Goal: Task Accomplishment & Management: Use online tool/utility

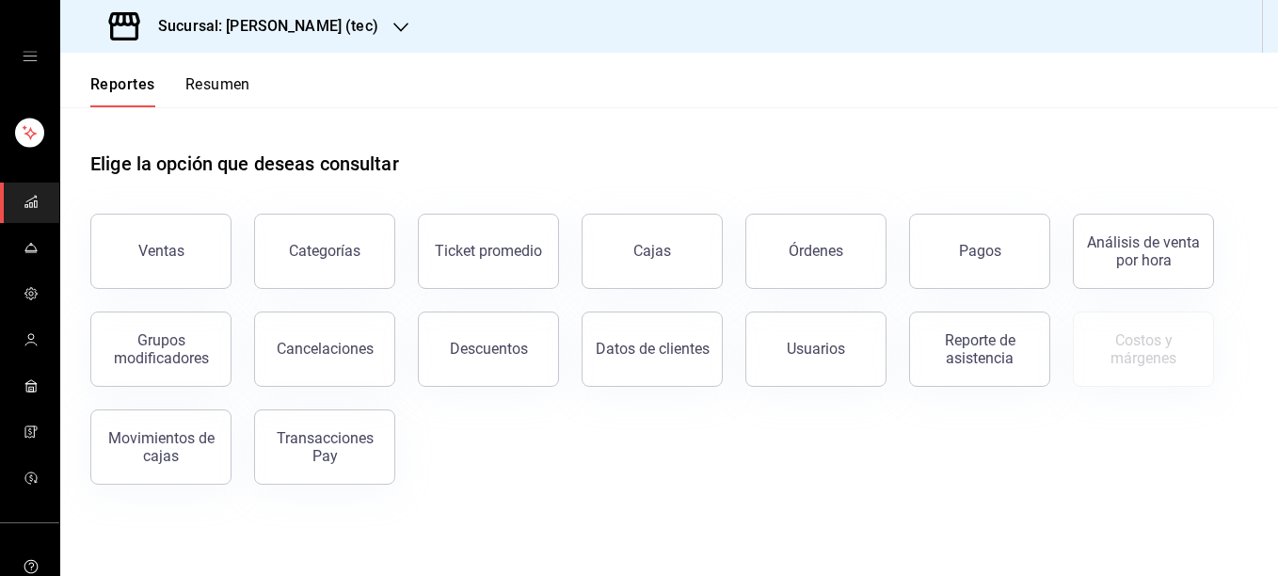
click at [393, 30] on icon "button" at bounding box center [400, 27] width 15 height 15
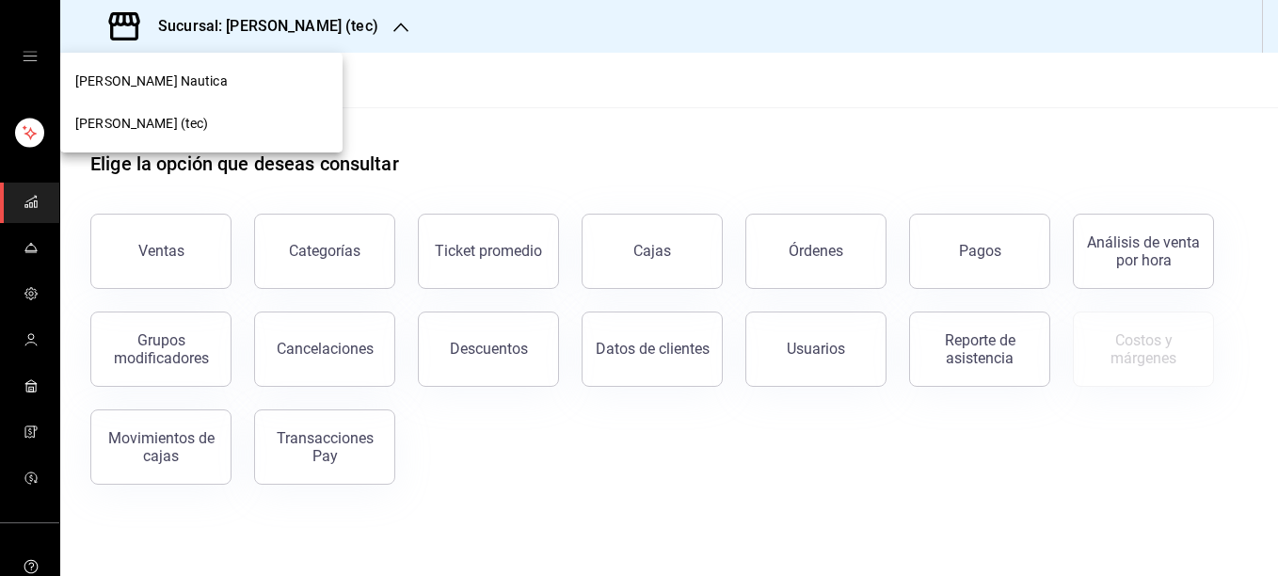
click at [168, 84] on div "[PERSON_NAME] Nautica" at bounding box center [201, 82] width 252 height 20
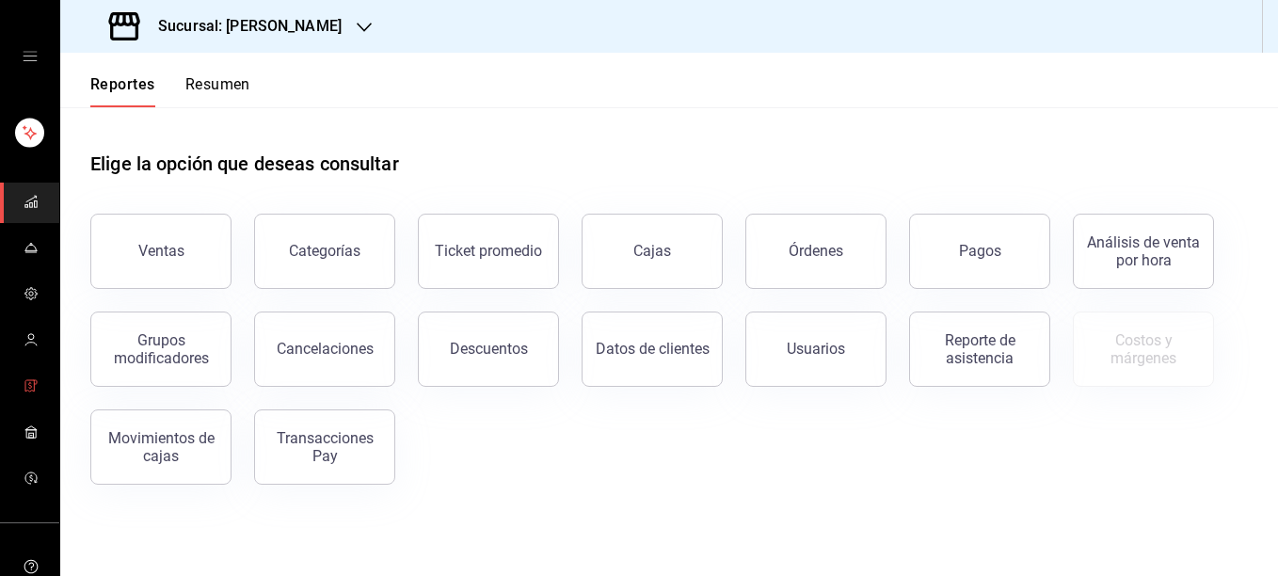
click at [28, 386] on icon "mailbox folders" at bounding box center [29, 385] width 3 height 5
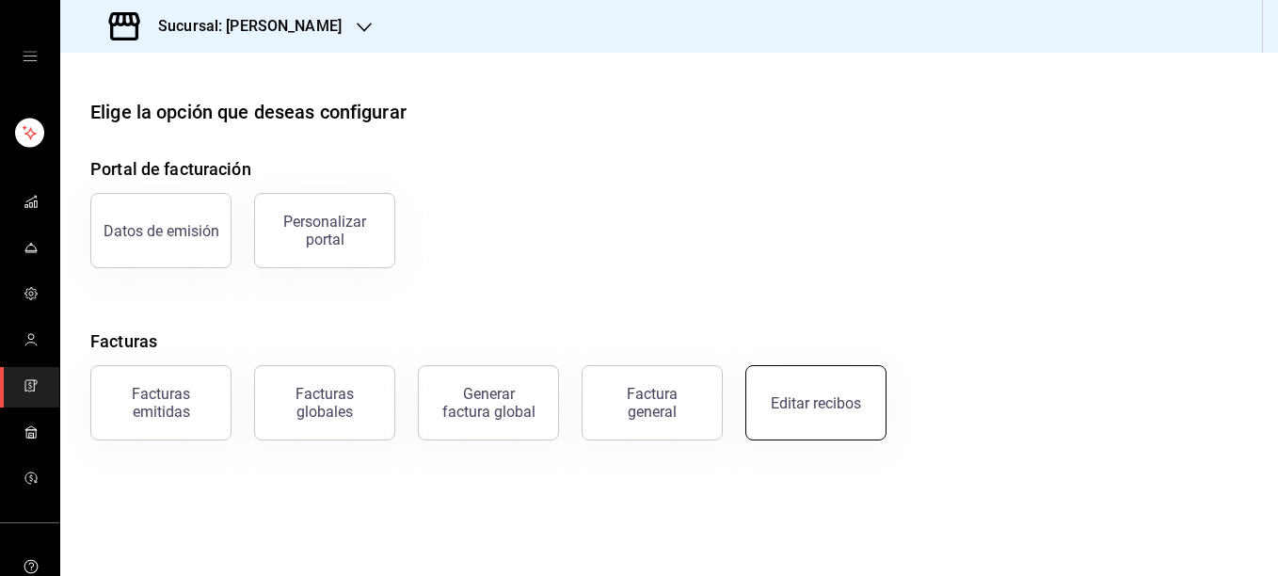
click at [794, 383] on button "Editar recibos" at bounding box center [815, 402] width 141 height 75
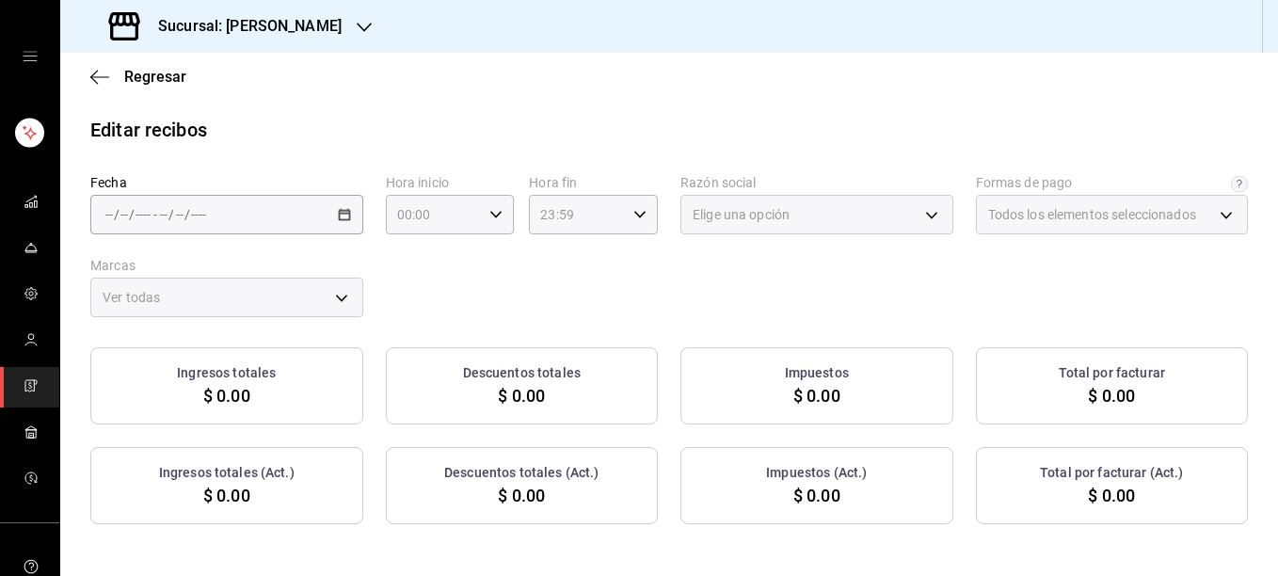
type input "5fd38a5b-7230-49e9-9c15-448a83f49355"
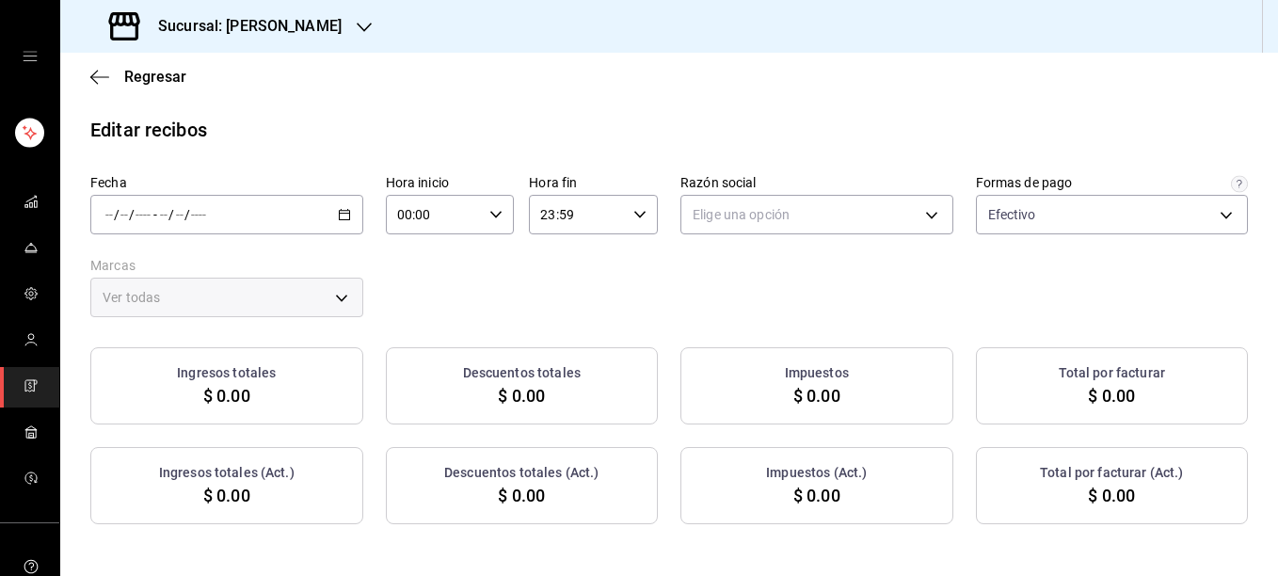
click at [780, 305] on div "Fecha / / - / / Hora inicio 00:00 Hora inicio Hora fin 23:59 Hora fin Razón soc…" at bounding box center [668, 245] width 1157 height 143
click at [348, 218] on div "/ / - / /" at bounding box center [226, 215] width 273 height 40
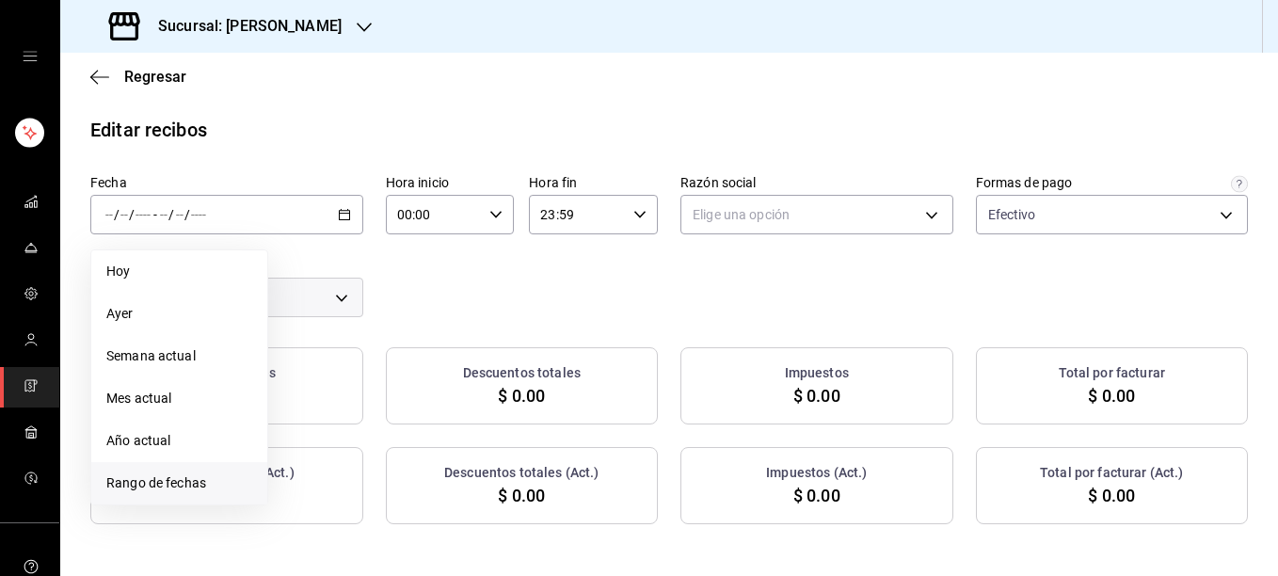
click at [159, 492] on span "Rango de fechas" at bounding box center [179, 483] width 146 height 20
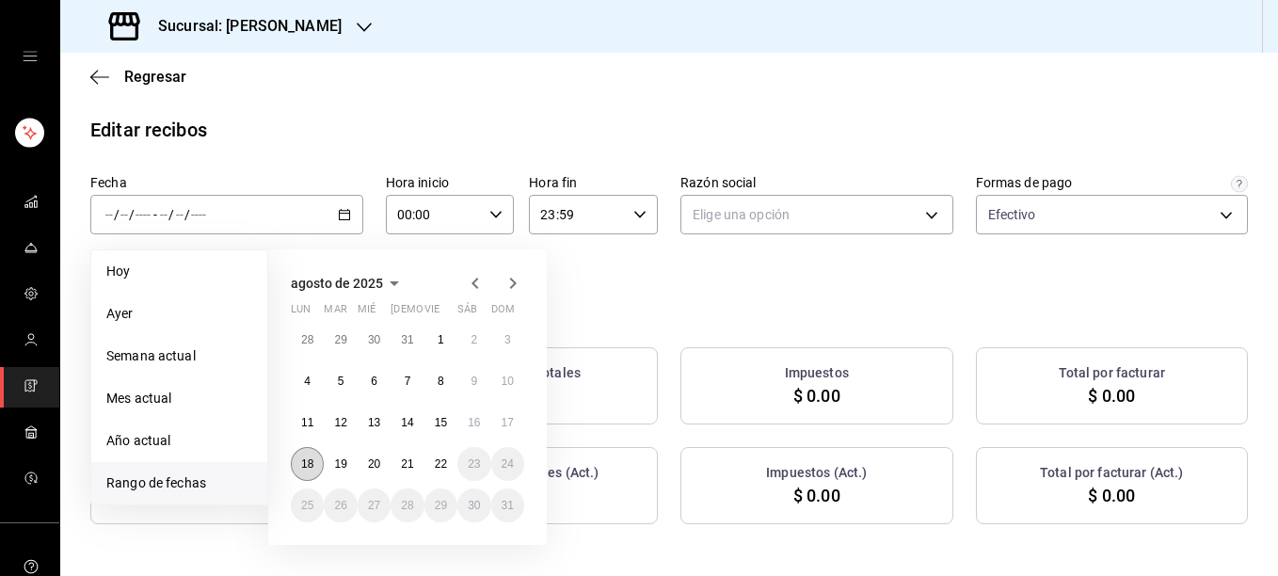
click at [310, 461] on abbr "18" at bounding box center [307, 463] width 12 height 13
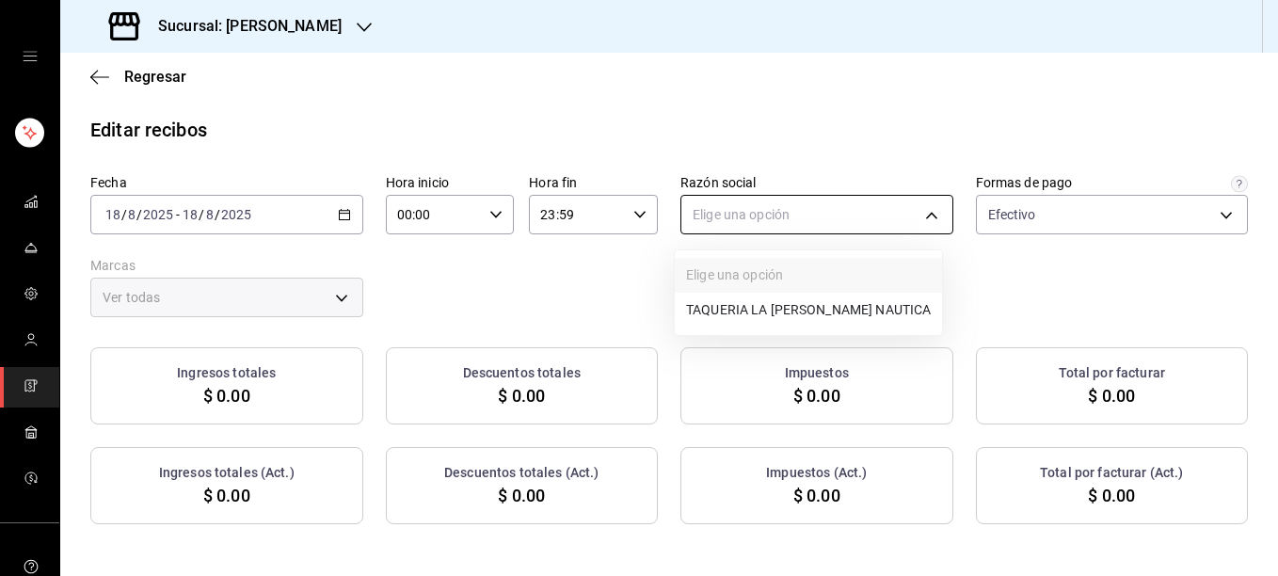
click at [799, 206] on body "Sucursal: Rosa Nautica Regresar Editar recibos Fecha 2025-08-18 18 / 8 / 2025 -…" at bounding box center [639, 288] width 1278 height 576
click at [737, 308] on li "TAQUERIA LA [PERSON_NAME] NAUTICA" at bounding box center [808, 310] width 267 height 35
type input "8ae5469c-b252-42ce-8a14-eb66129f127f"
type input "e6600c40-0213-48d4-9f06-7294223b882d"
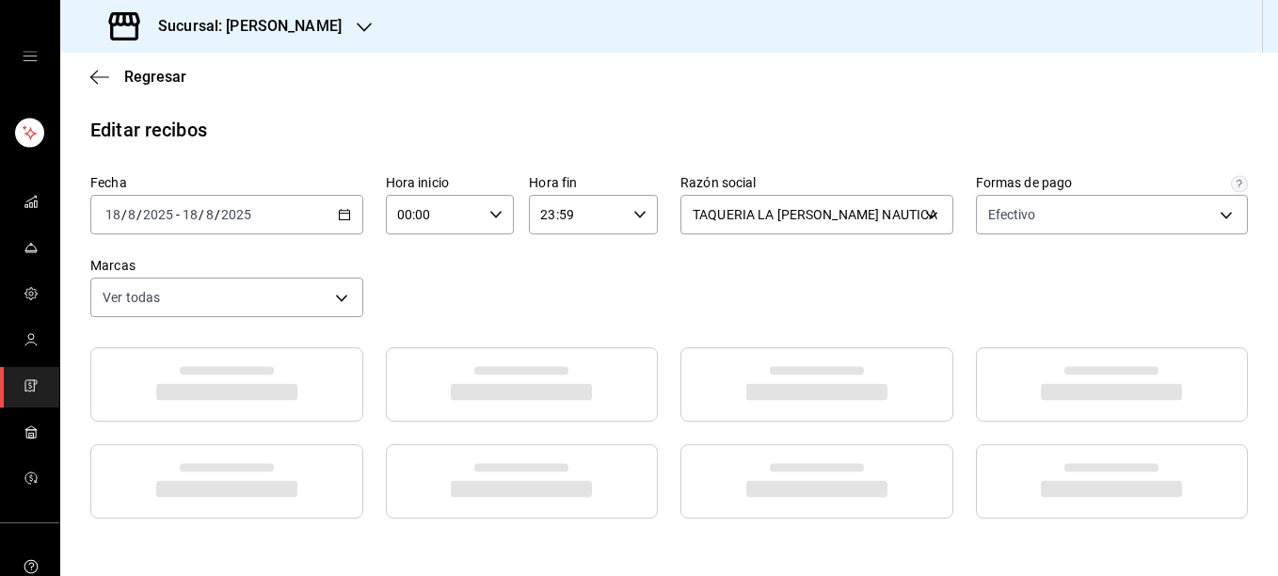
click at [1019, 113] on main "Regresar Editar recibos Fecha 2025-08-18 18 / 8 / 2025 - 2025-08-18 18 / 8 / 20…" at bounding box center [669, 477] width 1218 height 848
click at [1026, 98] on div "Regresar" at bounding box center [669, 77] width 1218 height 48
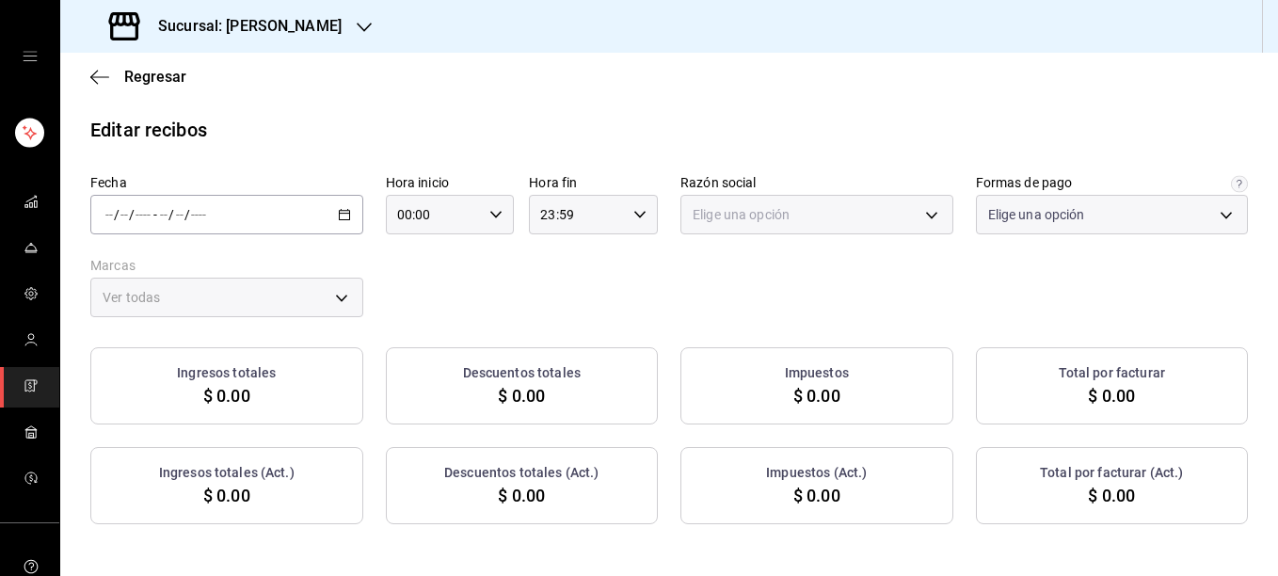
type input "5fd38a5b-7230-49e9-9c15-448a83f49355"
click at [345, 220] on \(Stroke\) "button" at bounding box center [344, 215] width 11 height 10
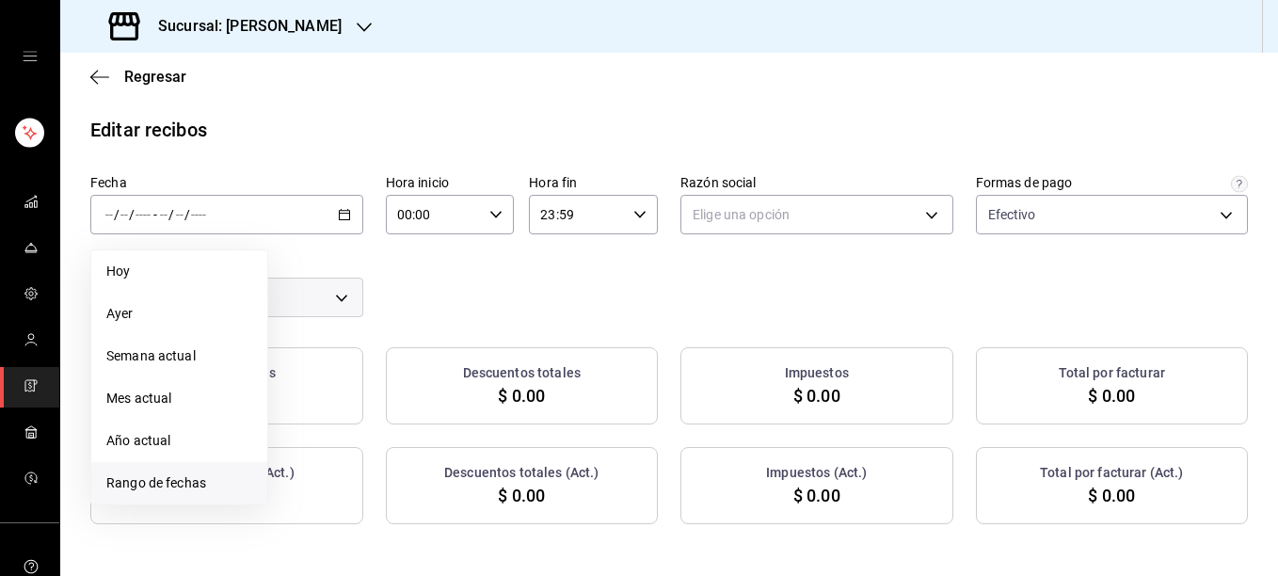
click at [167, 485] on span "Rango de fechas" at bounding box center [179, 483] width 146 height 20
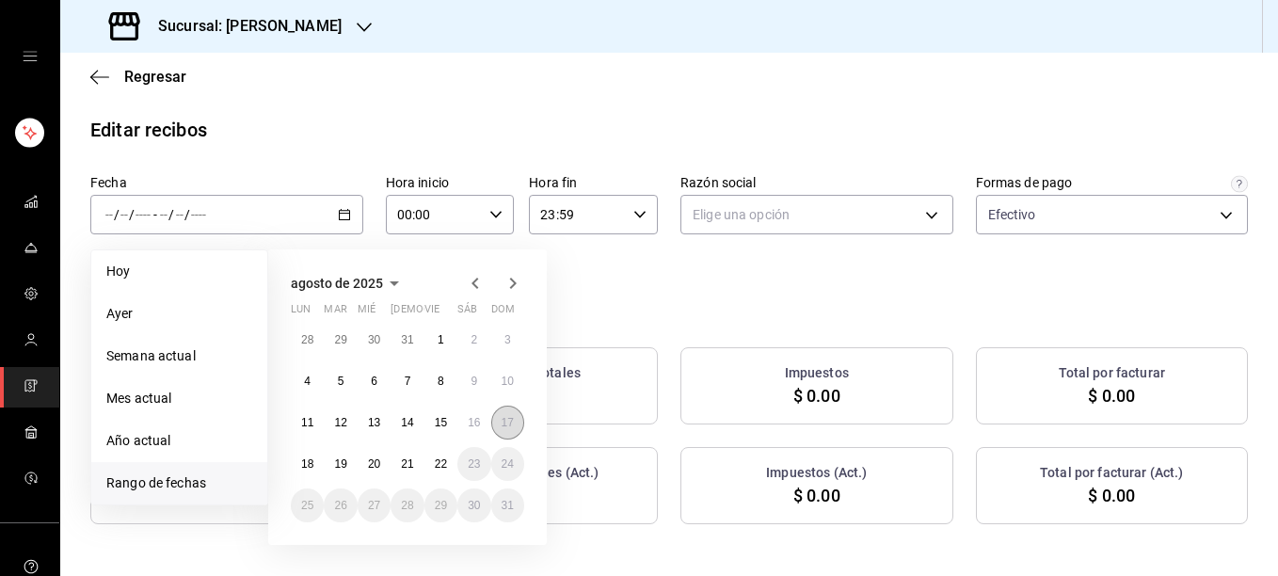
click at [513, 419] on abbr "17" at bounding box center [508, 422] width 12 height 13
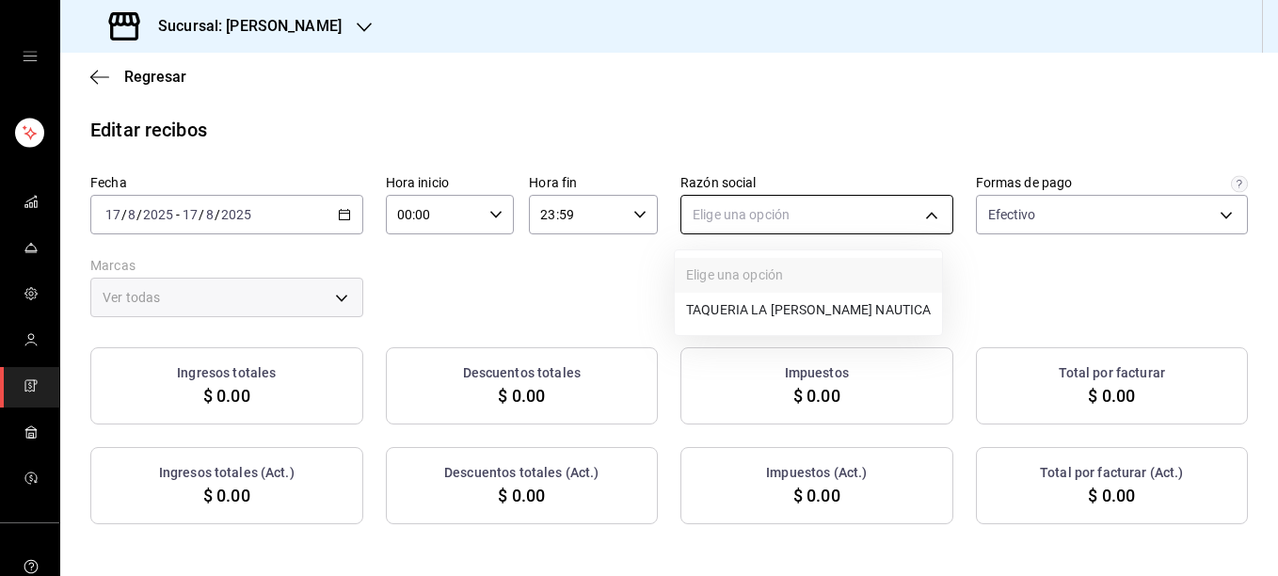
click at [824, 213] on body "Sucursal: [PERSON_NAME] Regresar Editar recibos Fecha [DATE] [DATE] - [DATE] [D…" at bounding box center [639, 288] width 1278 height 576
click at [738, 308] on li "TAQUERIA LA [PERSON_NAME] NAUTICA" at bounding box center [808, 310] width 267 height 35
type input "8ae5469c-b252-42ce-8a14-eb66129f127f"
type input "e6600c40-0213-48d4-9f06-7294223b882d"
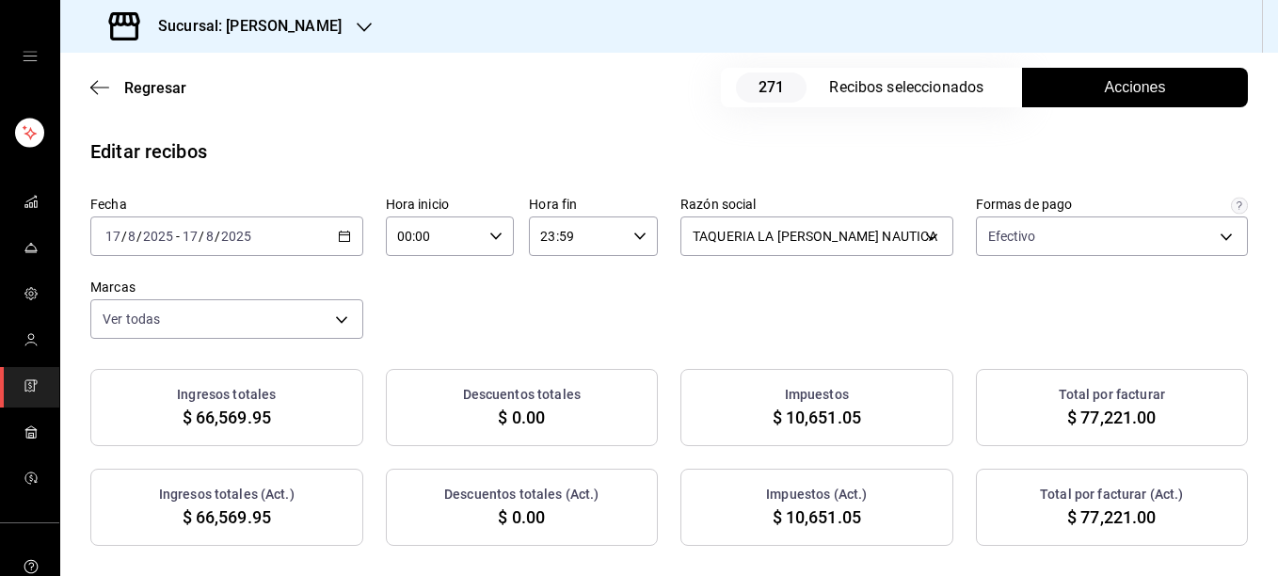
click at [848, 346] on div "Fecha [DATE] [DATE] - [DATE] [DATE] Hora inicio 00:00 Hora inicio Hora fin 23:5…" at bounding box center [669, 371] width 1218 height 350
click at [1105, 98] on span "Acciones" at bounding box center [1135, 87] width 61 height 23
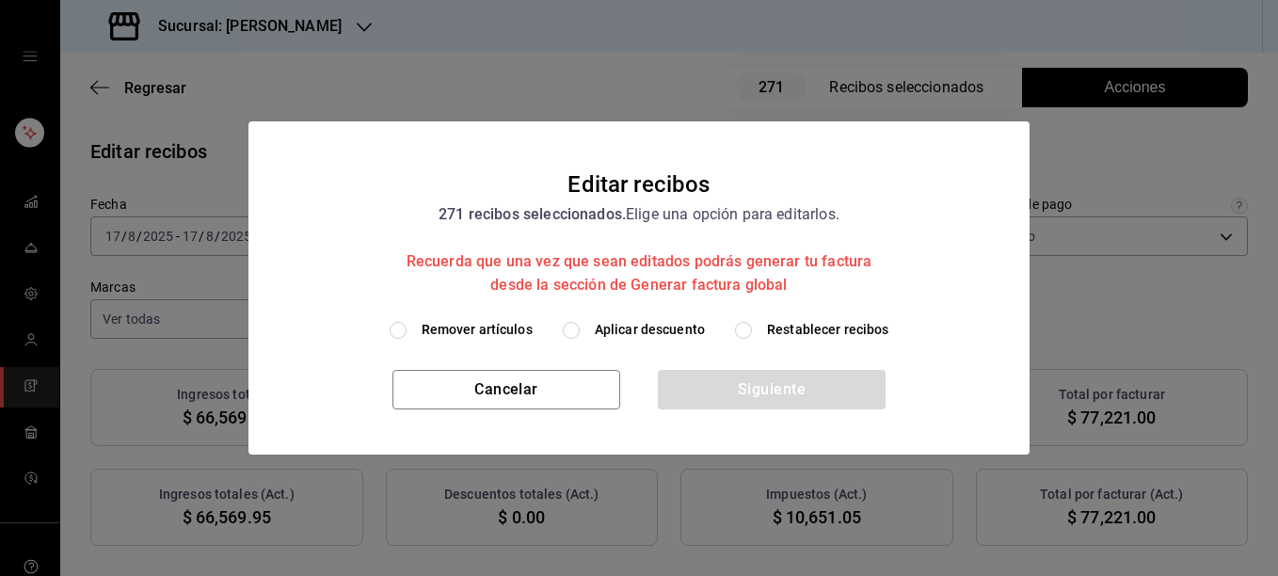
click at [476, 327] on span "Remover artículos" at bounding box center [477, 330] width 111 height 20
click at [407, 327] on input "Remover artículos" at bounding box center [398, 330] width 17 height 17
radio input "true"
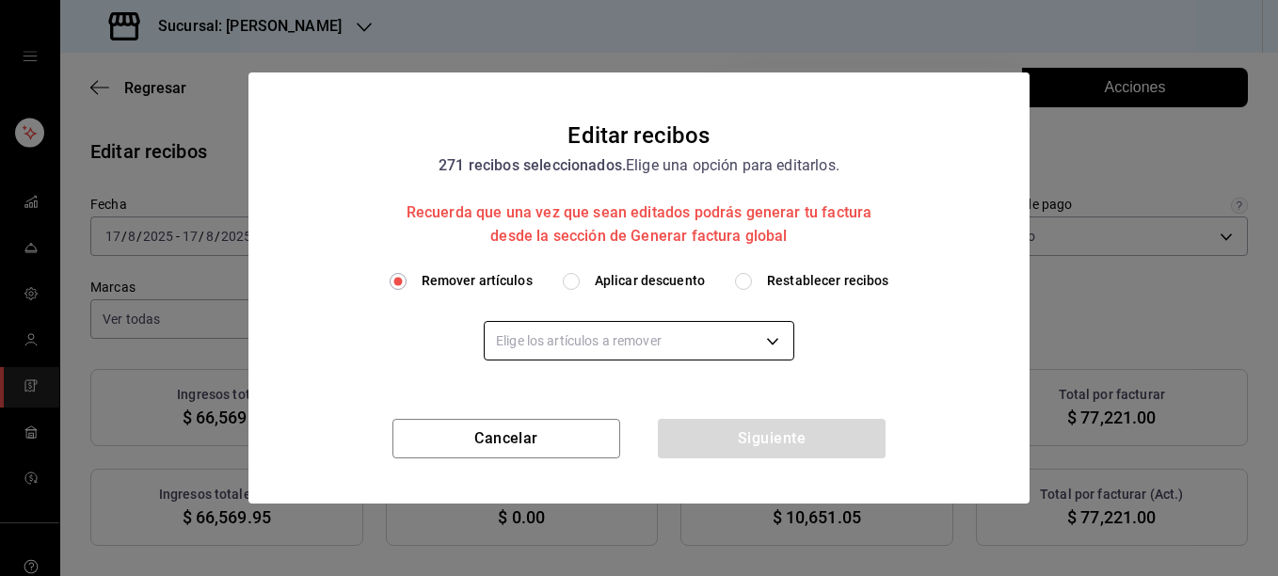
click at [574, 335] on body "Sucursal: [PERSON_NAME] Regresar 271 Recibos seleccionados Acciones Editar reci…" at bounding box center [639, 288] width 1278 height 576
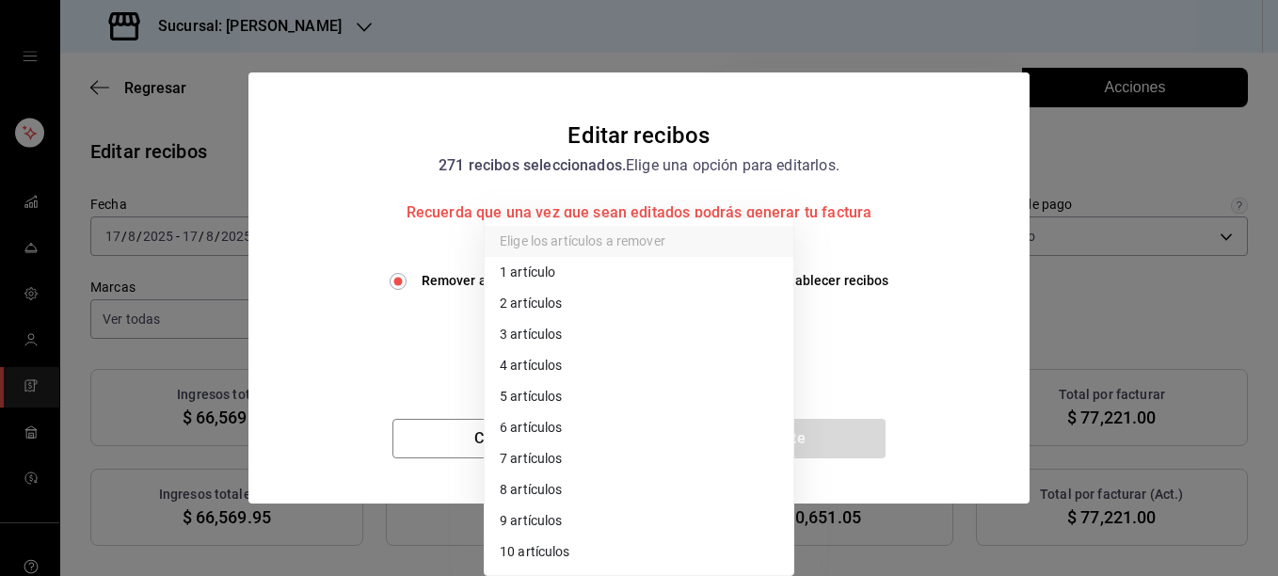
click at [574, 335] on li "3 artículos" at bounding box center [639, 334] width 309 height 31
type input "3"
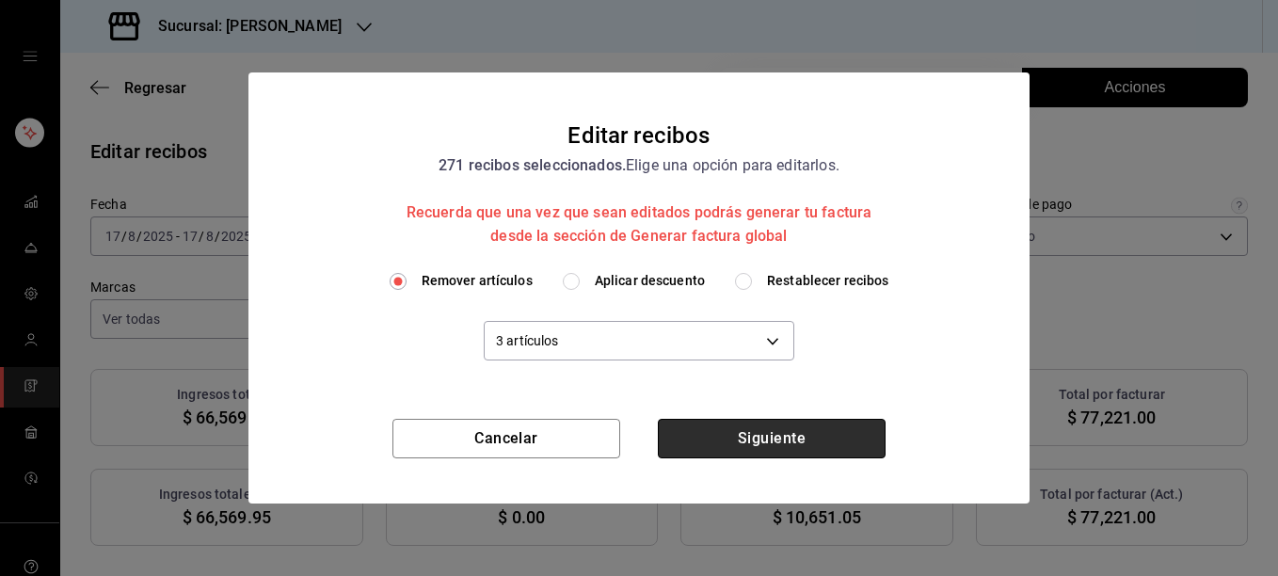
click at [762, 436] on button "Siguiente" at bounding box center [772, 439] width 228 height 40
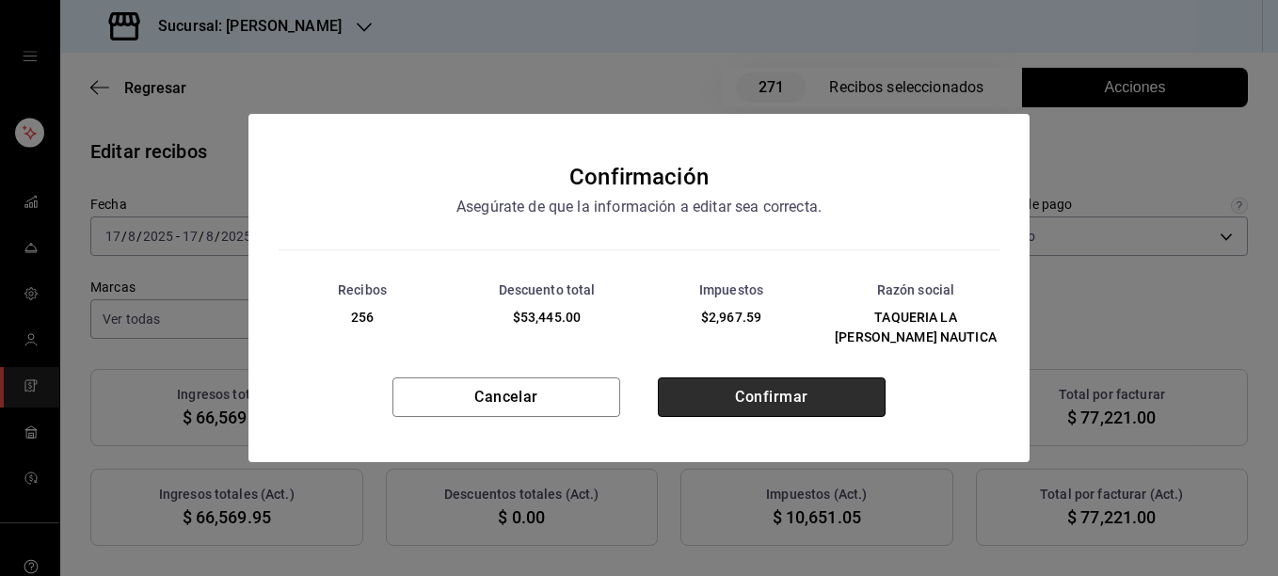
click at [774, 390] on button "Confirmar" at bounding box center [772, 397] width 228 height 40
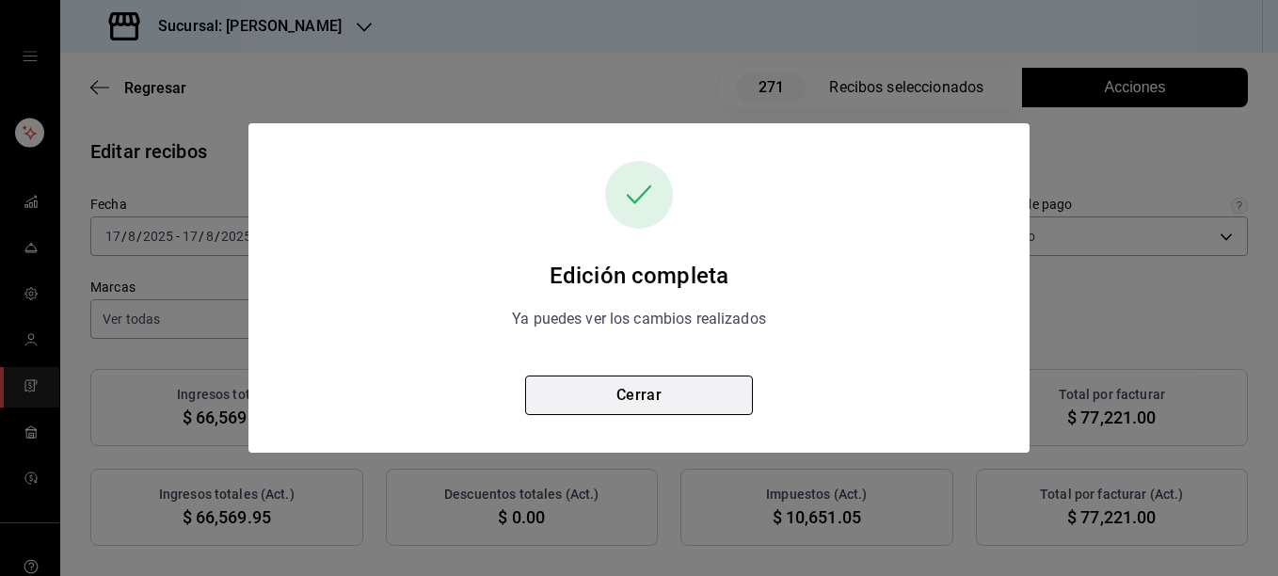
click at [625, 385] on button "Cerrar" at bounding box center [639, 395] width 228 height 40
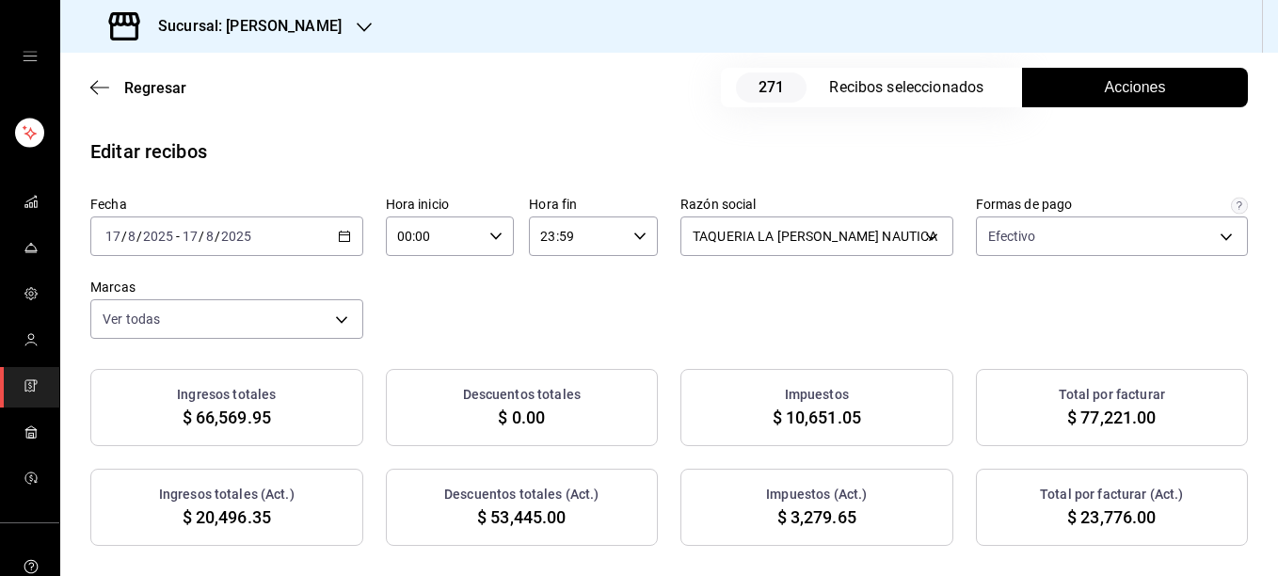
click at [1119, 86] on span "Acciones" at bounding box center [1135, 87] width 61 height 23
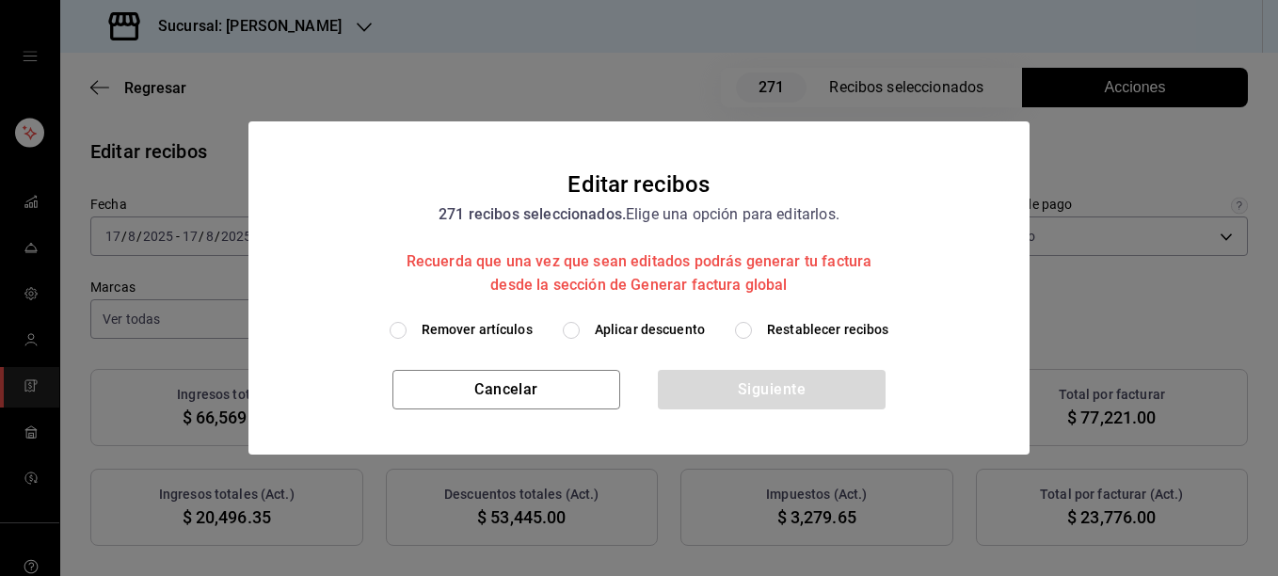
click at [832, 328] on span "Restablecer recibos" at bounding box center [828, 330] width 122 height 20
click at [752, 328] on input "Restablecer recibos" at bounding box center [743, 330] width 17 height 17
radio input "true"
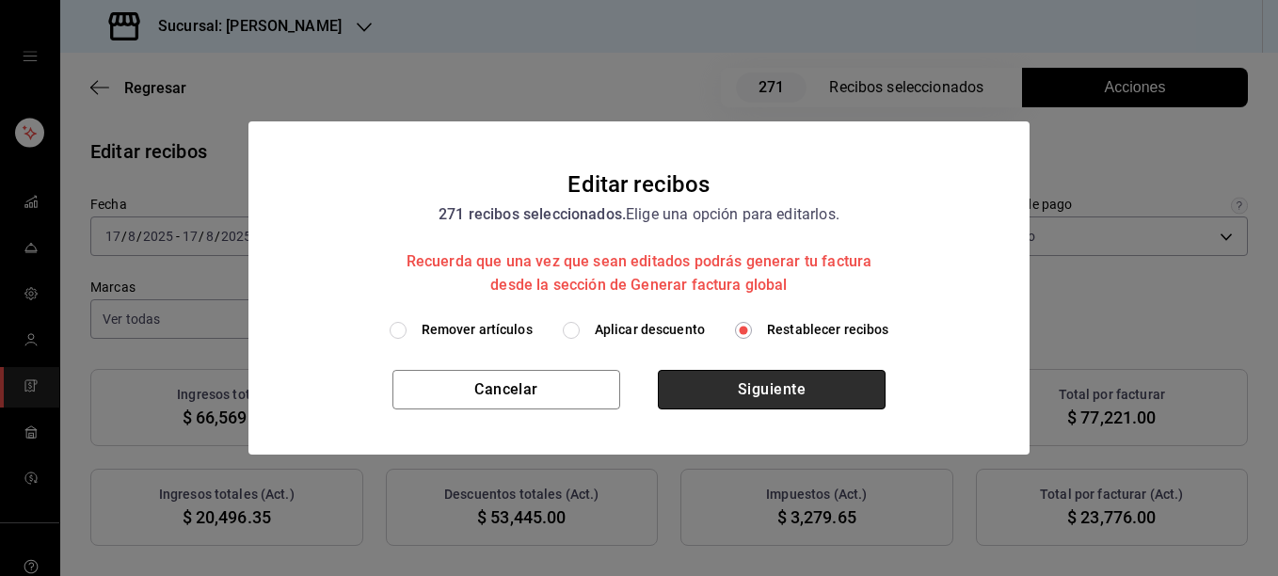
click at [769, 398] on button "Siguiente" at bounding box center [772, 390] width 228 height 40
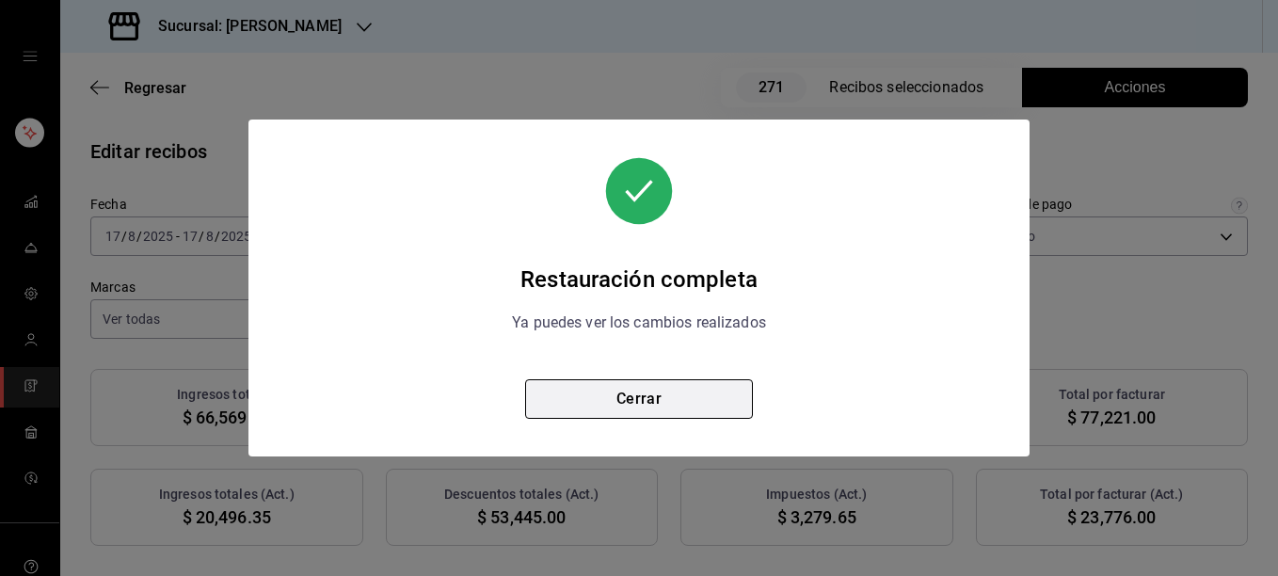
click at [669, 401] on button "Cerrar" at bounding box center [639, 399] width 228 height 40
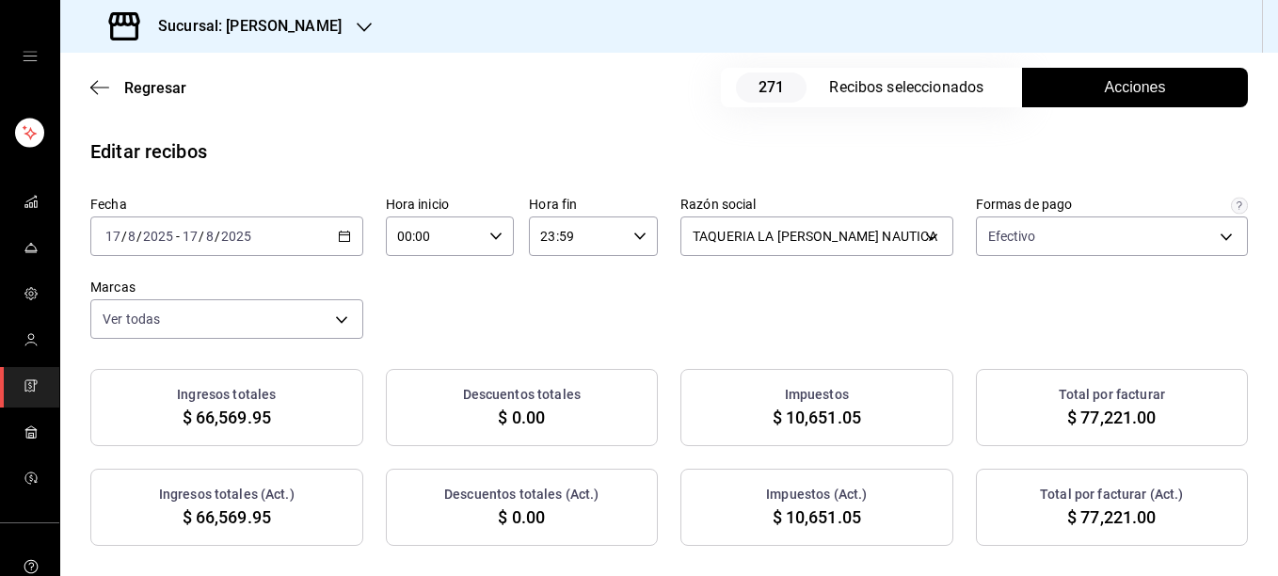
click at [1130, 93] on span "Acciones" at bounding box center [1135, 87] width 61 height 23
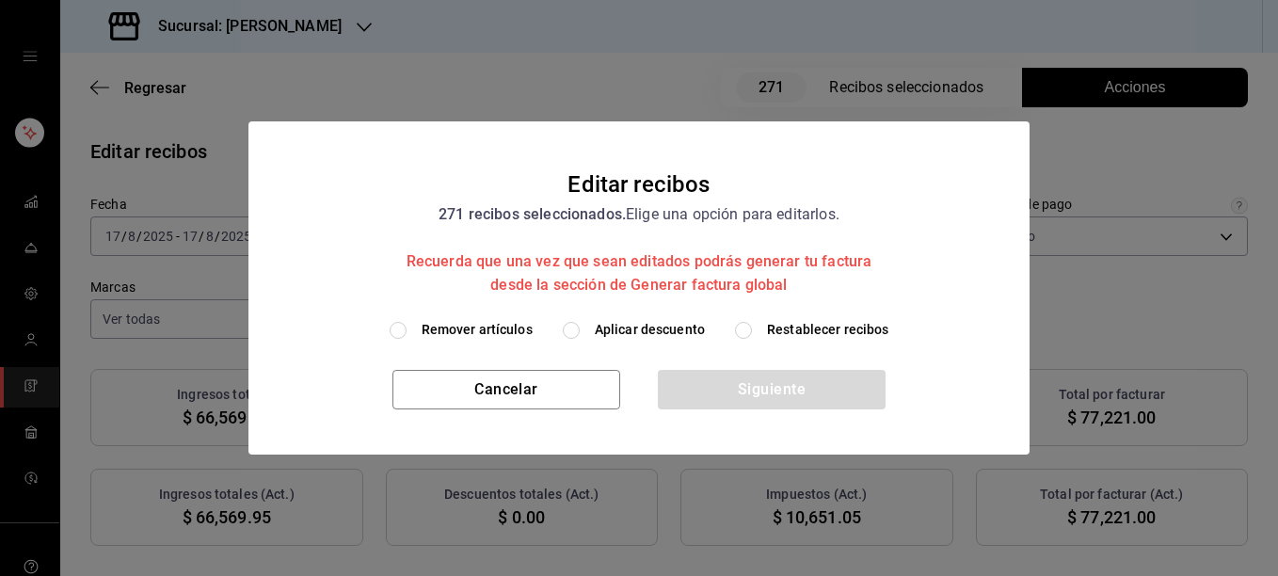
click at [505, 328] on span "Remover artículos" at bounding box center [477, 330] width 111 height 20
click at [407, 328] on input "Remover artículos" at bounding box center [398, 330] width 17 height 17
radio input "true"
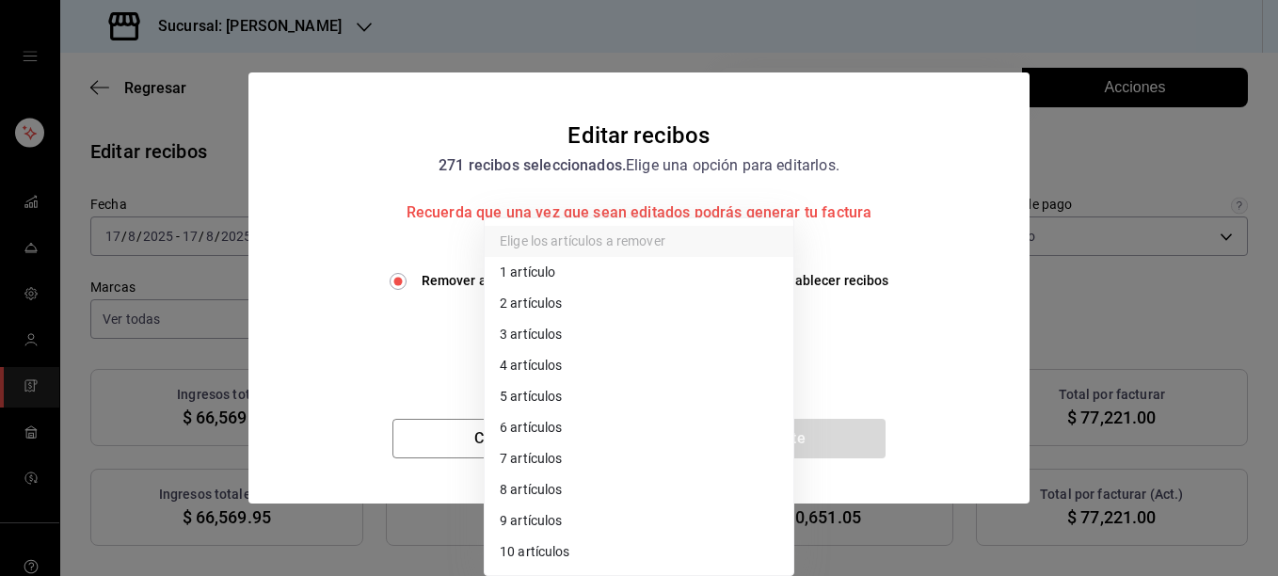
click at [522, 340] on body "Sucursal: [PERSON_NAME] Regresar 271 Recibos seleccionados Acciones Editar reci…" at bounding box center [639, 288] width 1278 height 576
click at [526, 303] on li "2 artículos" at bounding box center [639, 303] width 309 height 31
type input "2"
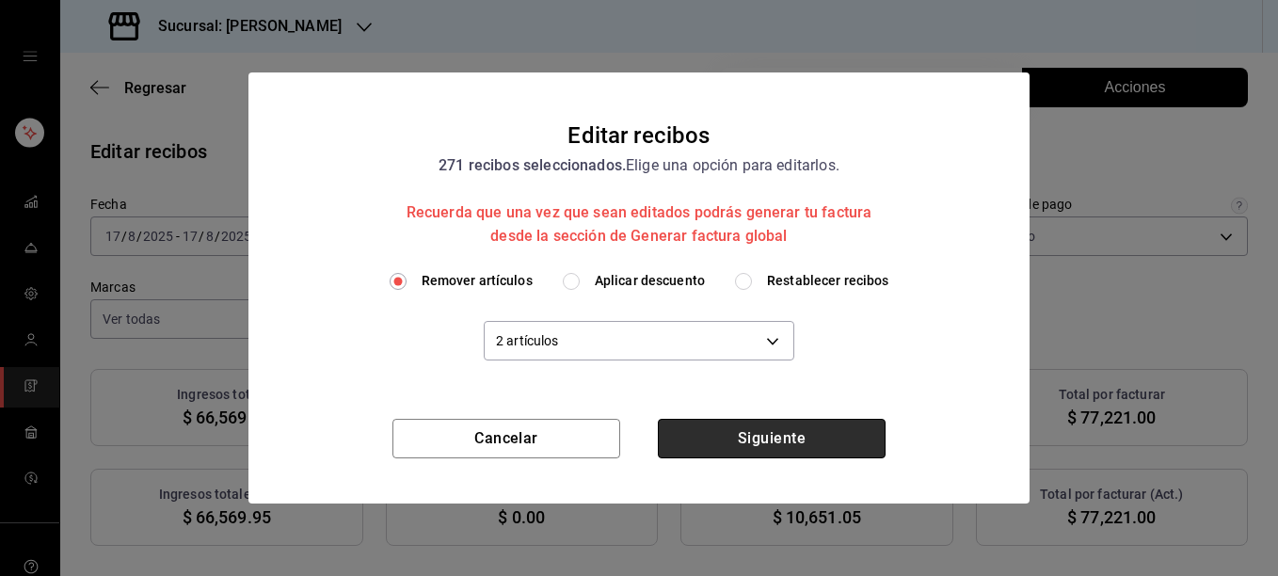
click at [759, 436] on button "Siguiente" at bounding box center [772, 439] width 228 height 40
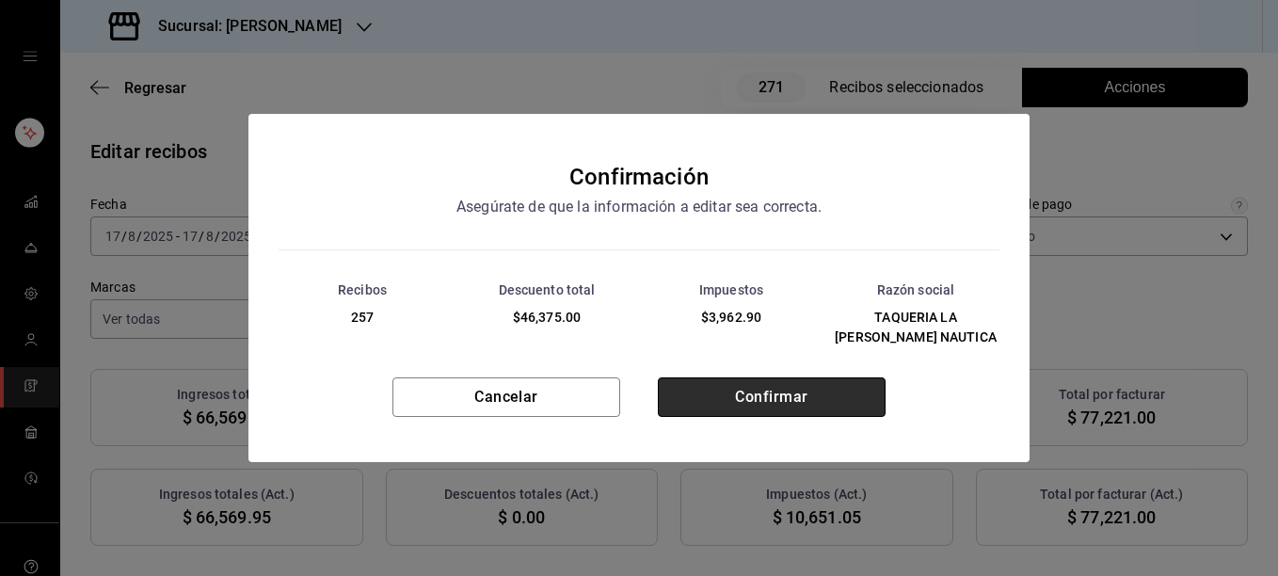
click at [768, 377] on button "Confirmar" at bounding box center [772, 397] width 228 height 40
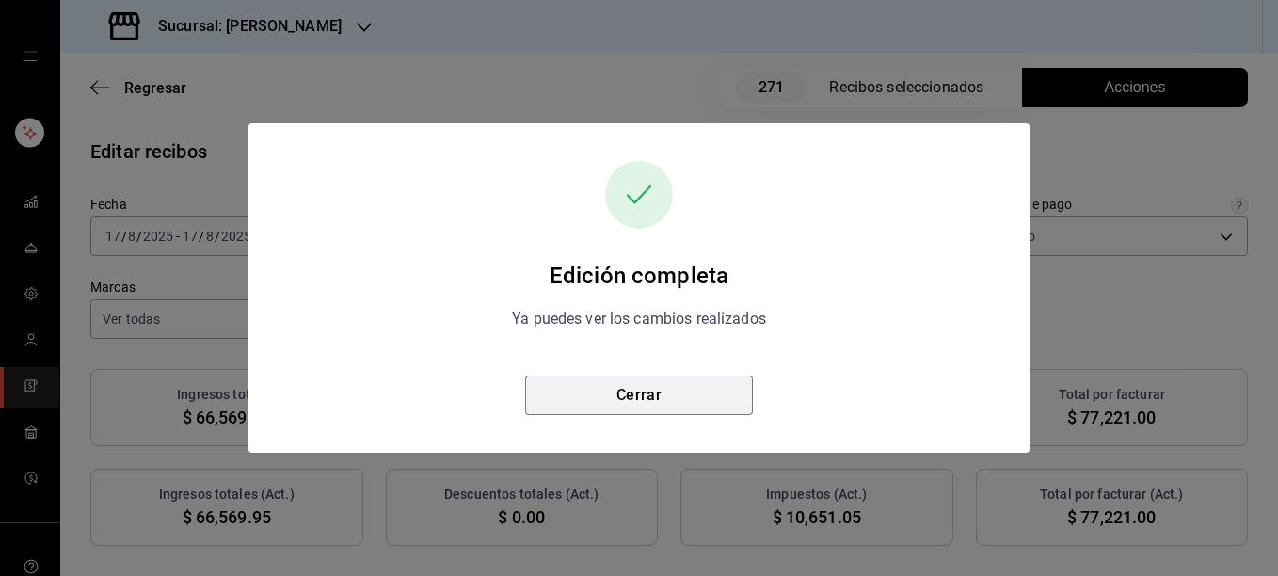
click at [643, 391] on button "Cerrar" at bounding box center [639, 395] width 228 height 40
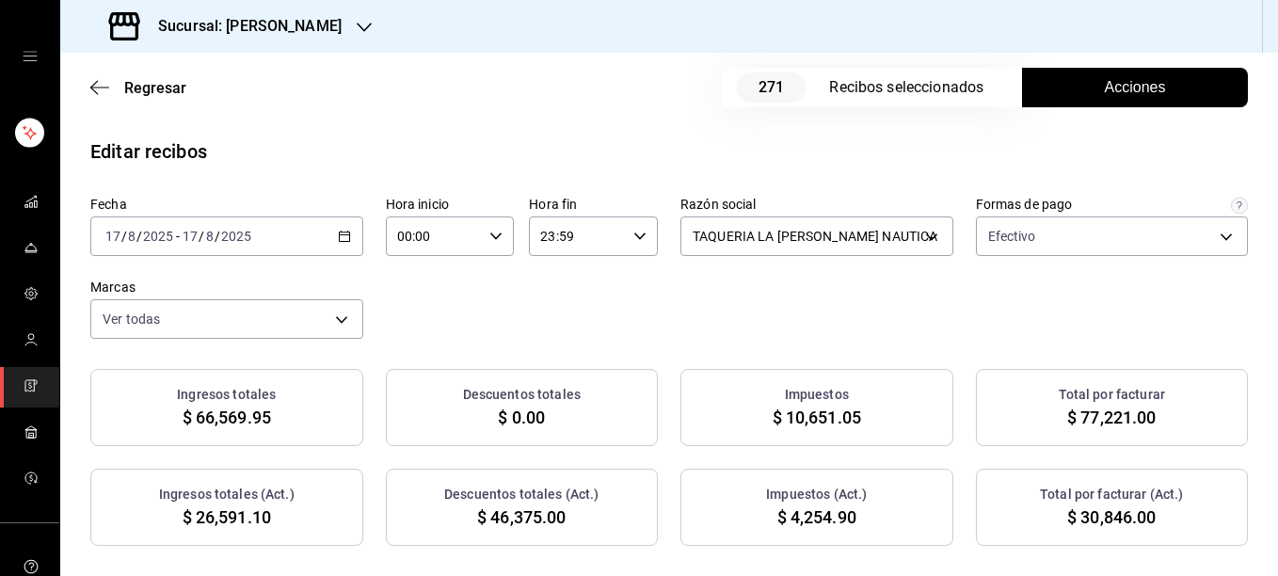
click at [339, 232] on \(Stroke\) "button" at bounding box center [344, 236] width 11 height 10
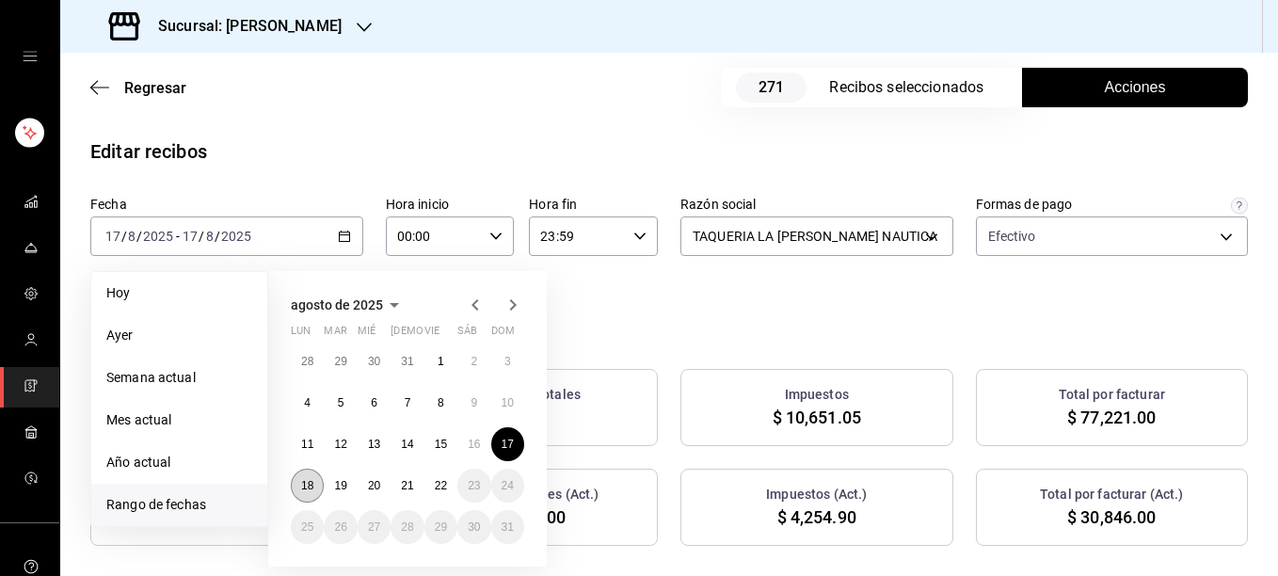
click at [309, 481] on abbr "18" at bounding box center [307, 485] width 12 height 13
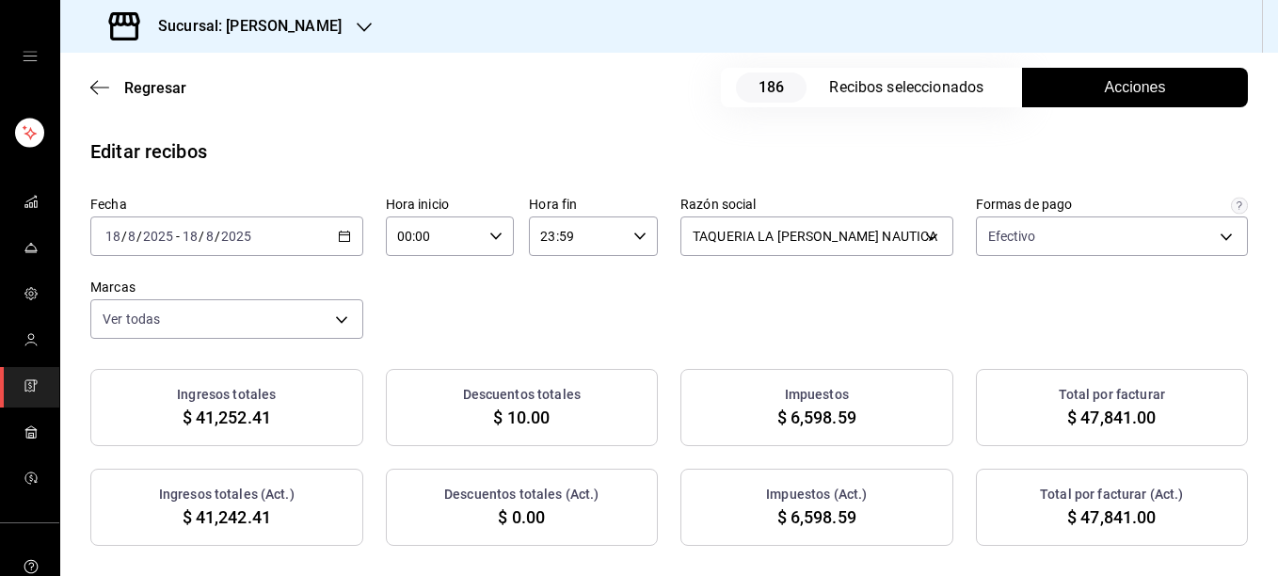
click at [1118, 88] on span "Acciones" at bounding box center [1135, 87] width 61 height 23
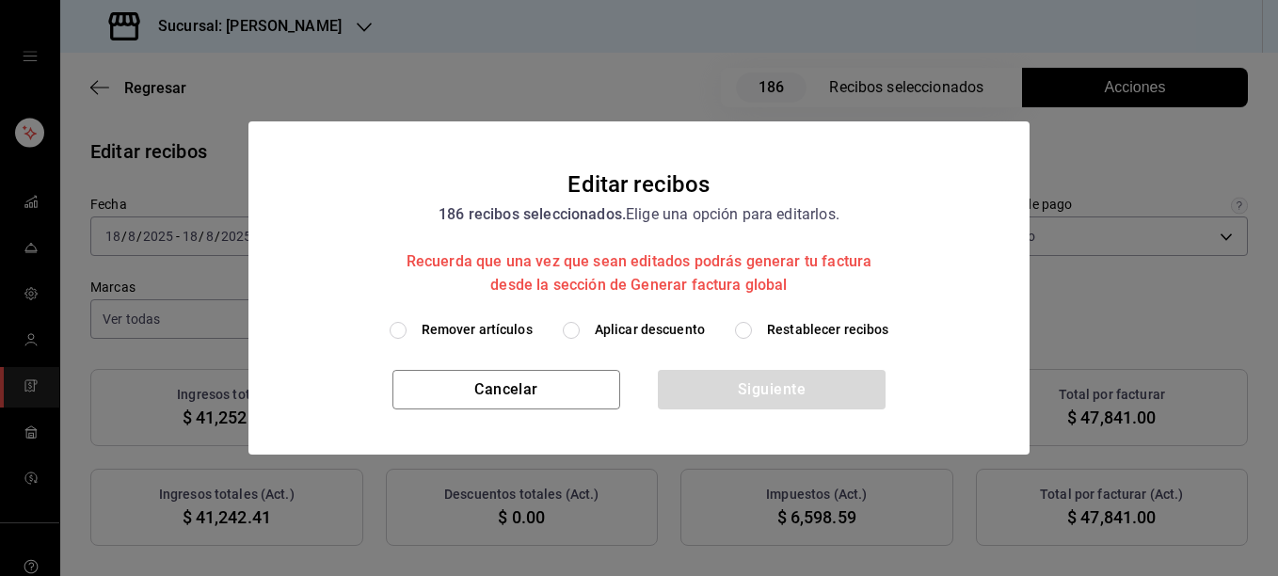
click at [468, 335] on span "Remover artículos" at bounding box center [477, 330] width 111 height 20
click at [407, 335] on input "Remover artículos" at bounding box center [398, 330] width 17 height 17
radio input "true"
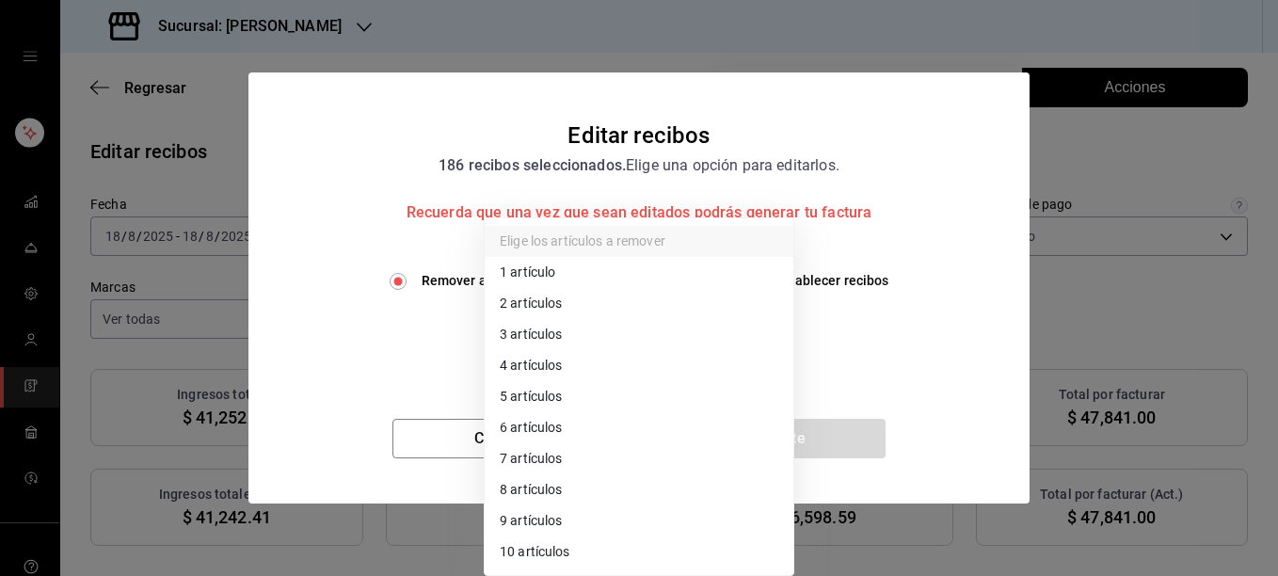
click at [542, 340] on body "Sucursal: [PERSON_NAME] Regresar 186 Recibos seleccionados Acciones Editar reci…" at bounding box center [639, 288] width 1278 height 576
click at [542, 340] on li "3 artículos" at bounding box center [639, 334] width 309 height 31
type input "3"
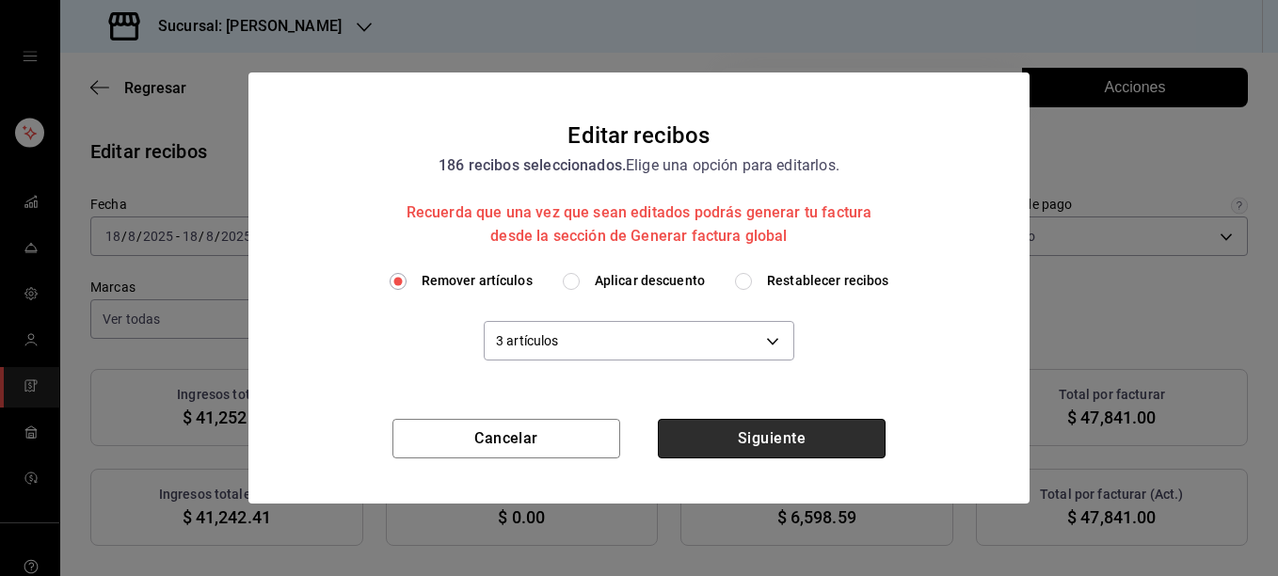
click at [777, 447] on button "Siguiente" at bounding box center [772, 439] width 228 height 40
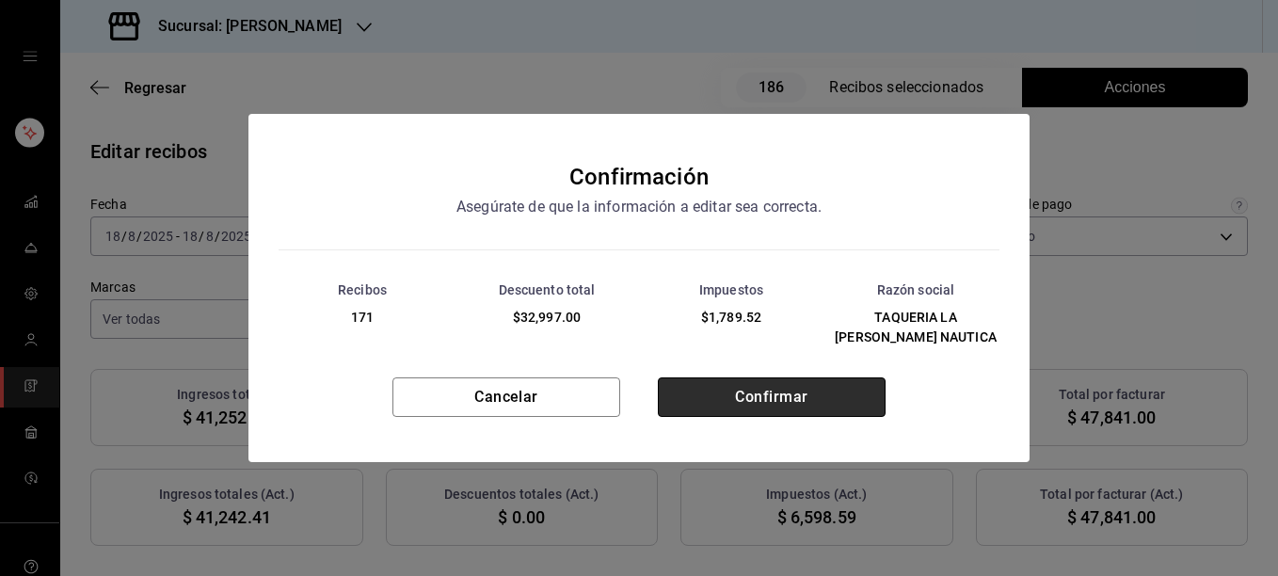
click at [776, 393] on button "Confirmar" at bounding box center [772, 397] width 228 height 40
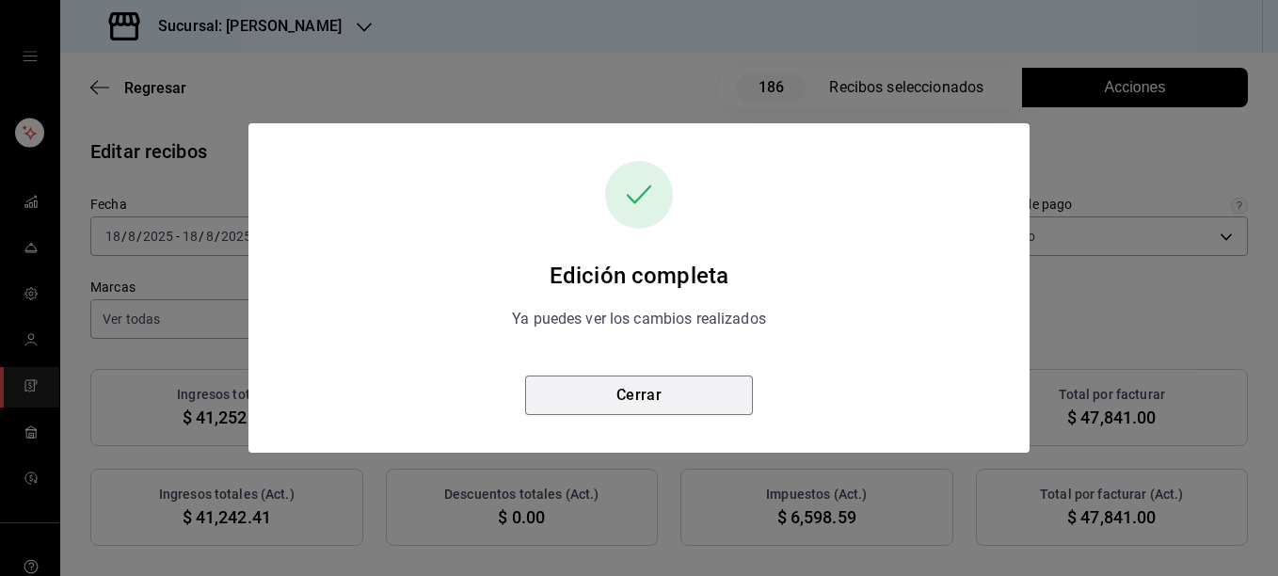
click at [625, 396] on button "Cerrar" at bounding box center [639, 395] width 228 height 40
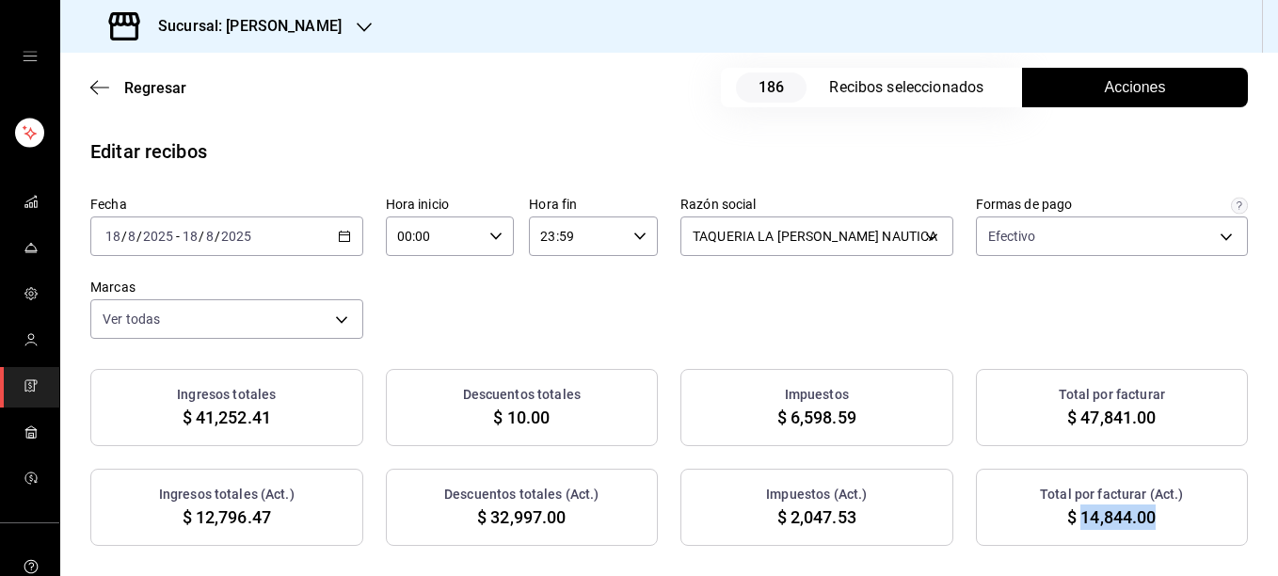
drag, startPoint x: 1071, startPoint y: 512, endPoint x: 1152, endPoint y: 517, distance: 81.1
click at [1152, 517] on div "Total por facturar (Act.) $ 14,844.00" at bounding box center [1112, 507] width 273 height 77
copy span "14,844.00"
click at [311, 232] on div "[DATE] [DATE] - [DATE] [DATE]" at bounding box center [226, 236] width 273 height 40
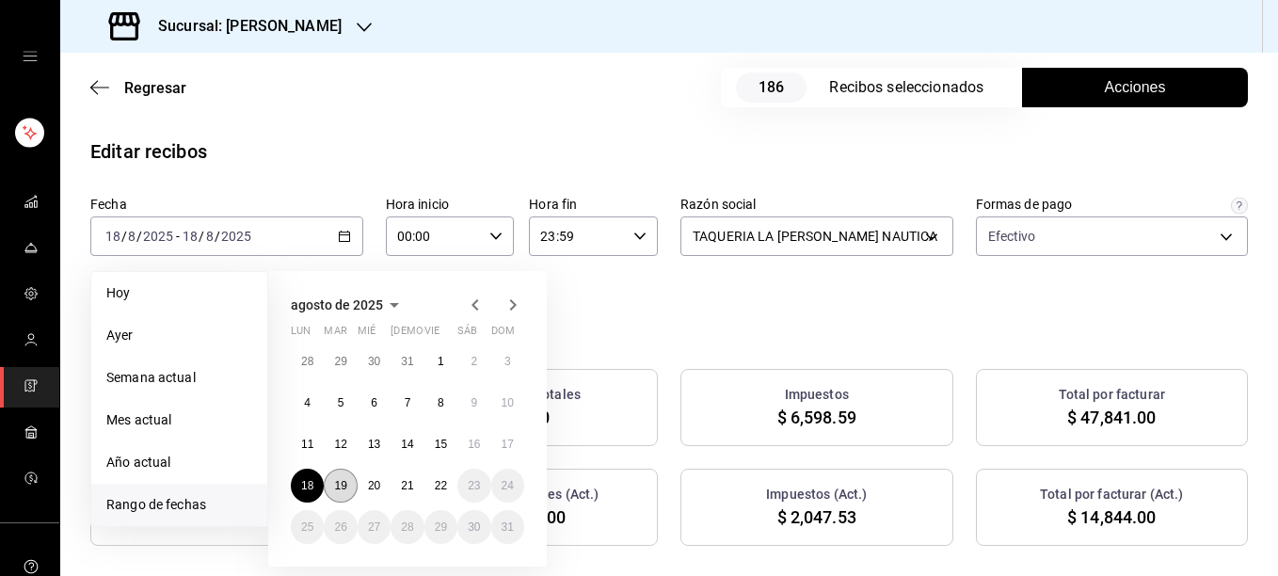
click at [340, 490] on abbr "19" at bounding box center [340, 485] width 12 height 13
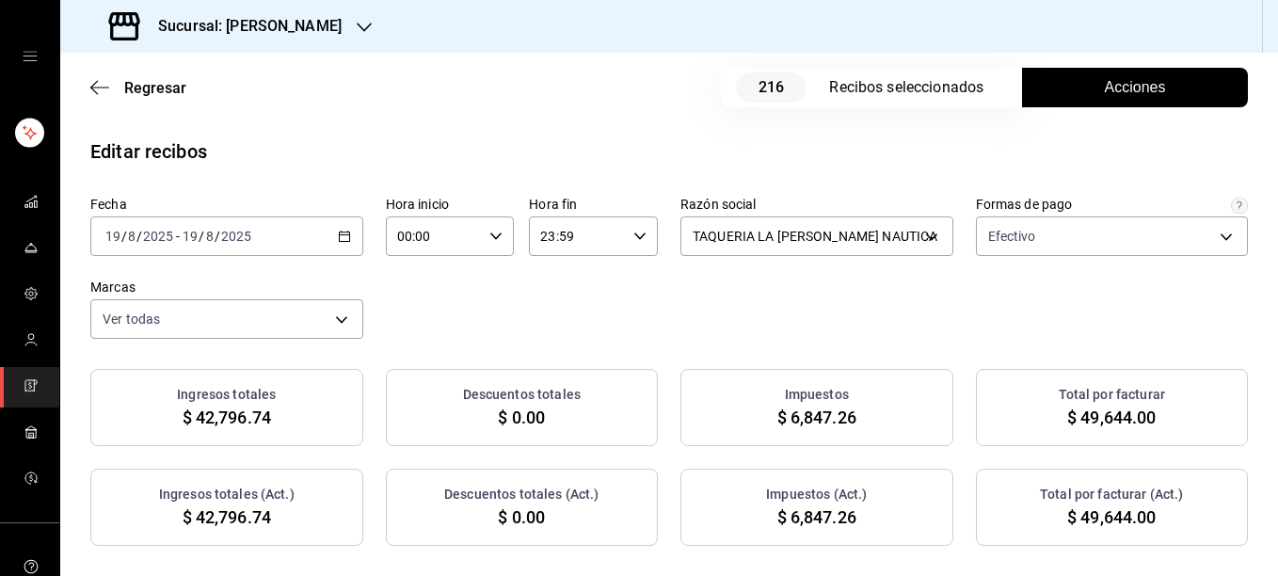
click at [1106, 89] on span "Acciones" at bounding box center [1135, 87] width 61 height 23
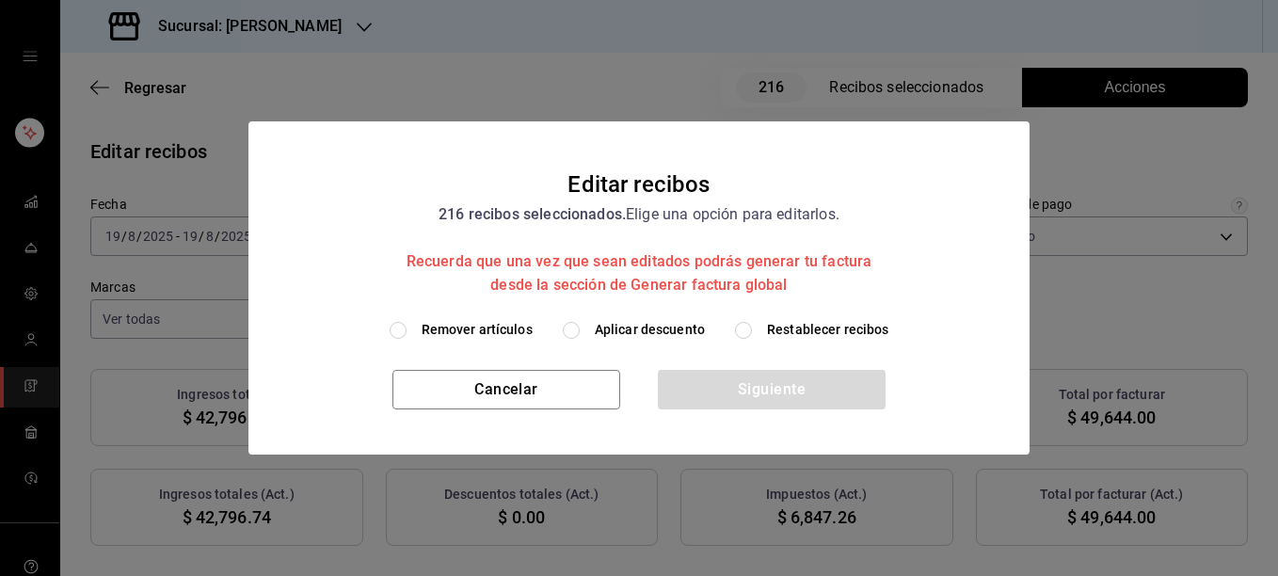
click at [498, 335] on span "Remover artículos" at bounding box center [477, 330] width 111 height 20
click at [407, 335] on input "Remover artículos" at bounding box center [398, 330] width 17 height 17
radio input "true"
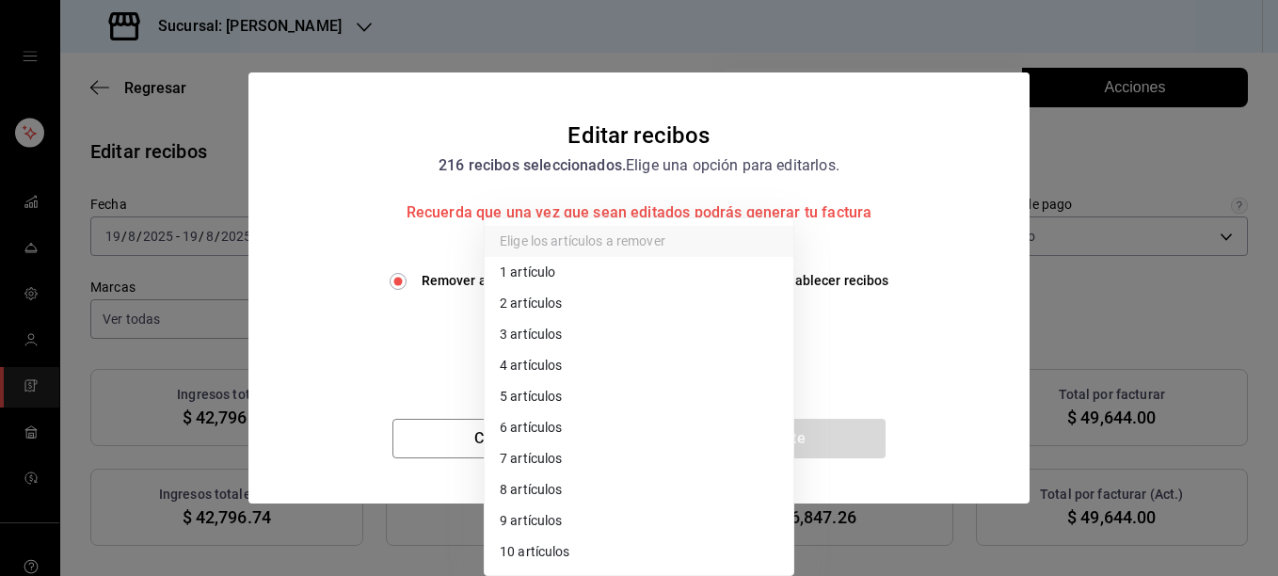
click at [498, 335] on body "Sucursal: [PERSON_NAME] Regresar 216 Recibos seleccionados Acciones Editar reci…" at bounding box center [639, 288] width 1278 height 576
click at [539, 302] on li "2 artículos" at bounding box center [639, 303] width 309 height 31
type input "2"
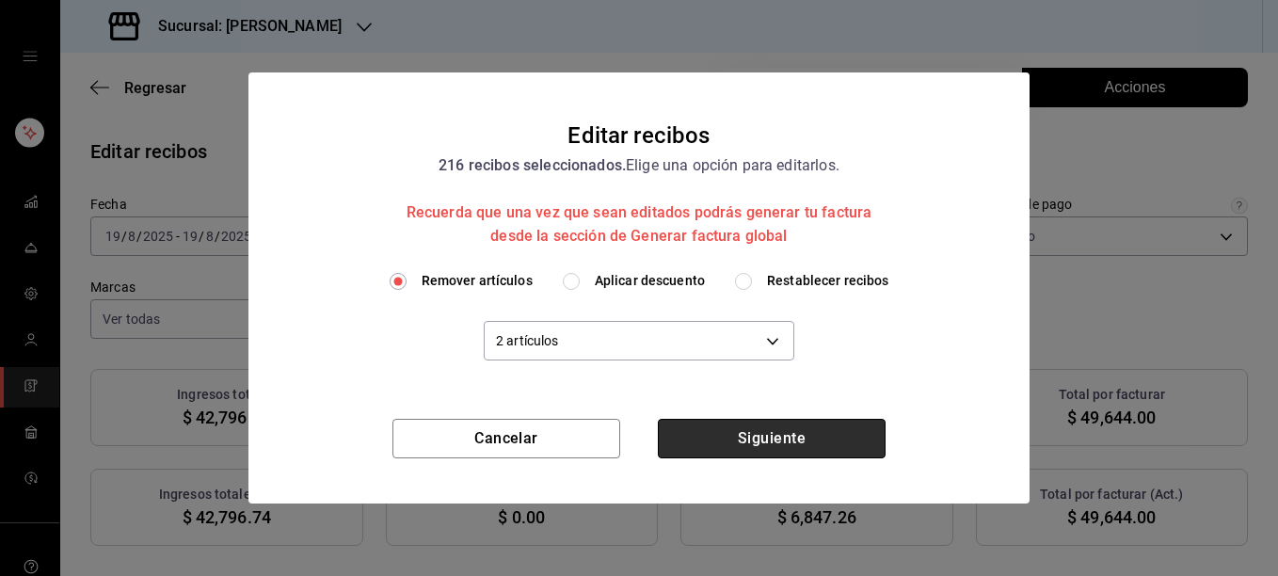
click at [780, 436] on button "Siguiente" at bounding box center [772, 439] width 228 height 40
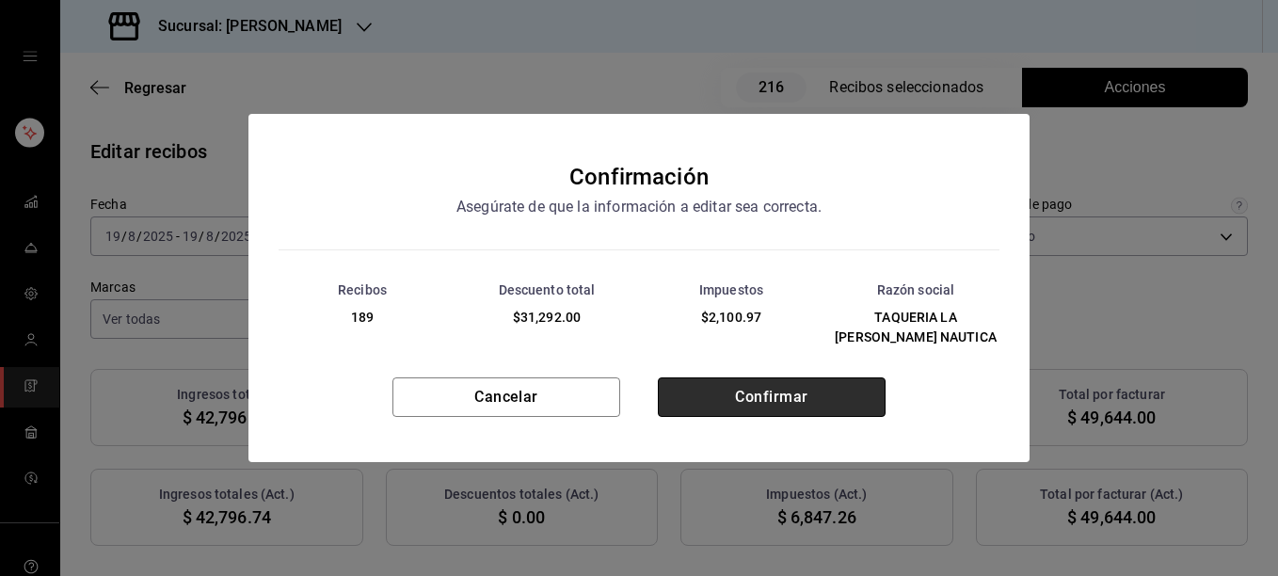
click at [764, 377] on button "Confirmar" at bounding box center [772, 397] width 228 height 40
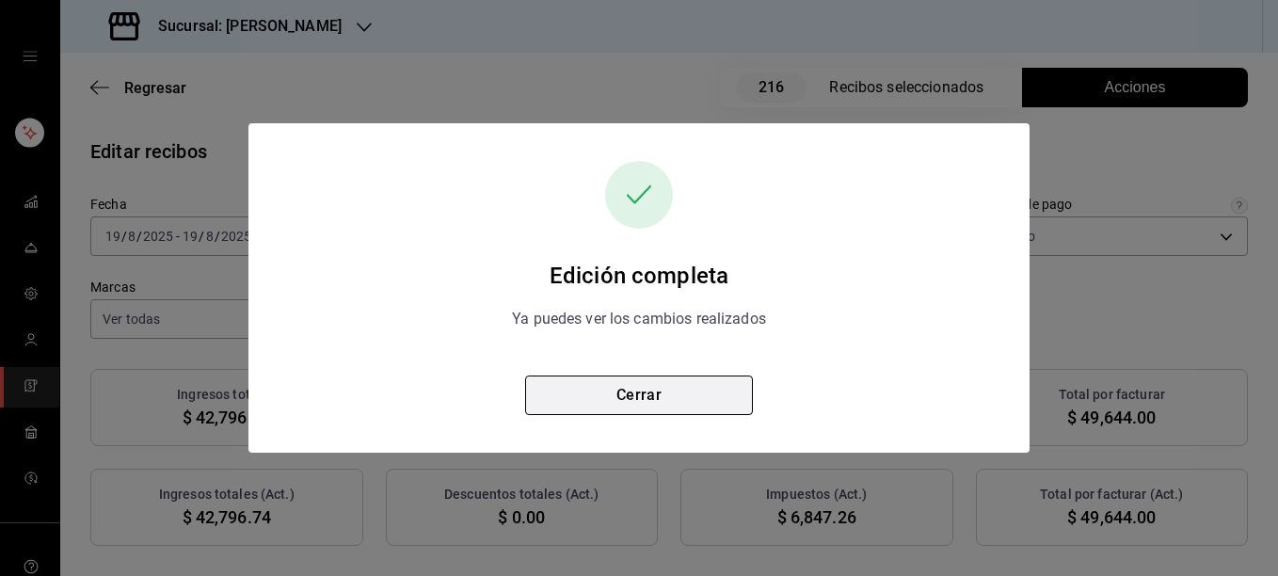
click at [656, 392] on button "Cerrar" at bounding box center [639, 395] width 228 height 40
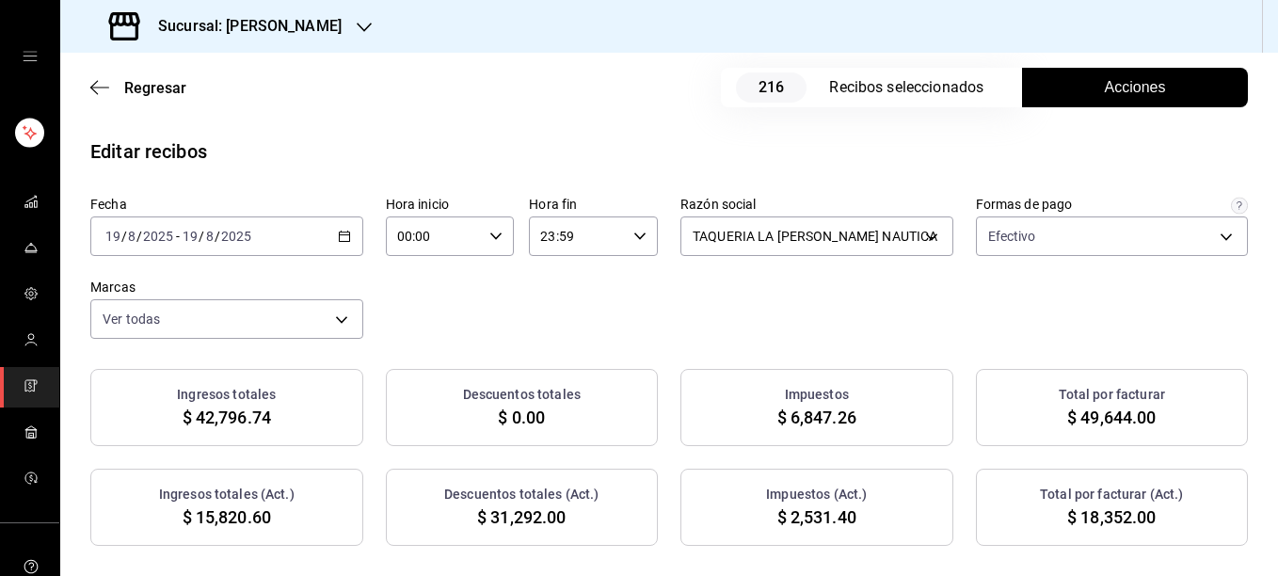
click at [1112, 93] on span "Acciones" at bounding box center [1135, 87] width 61 height 23
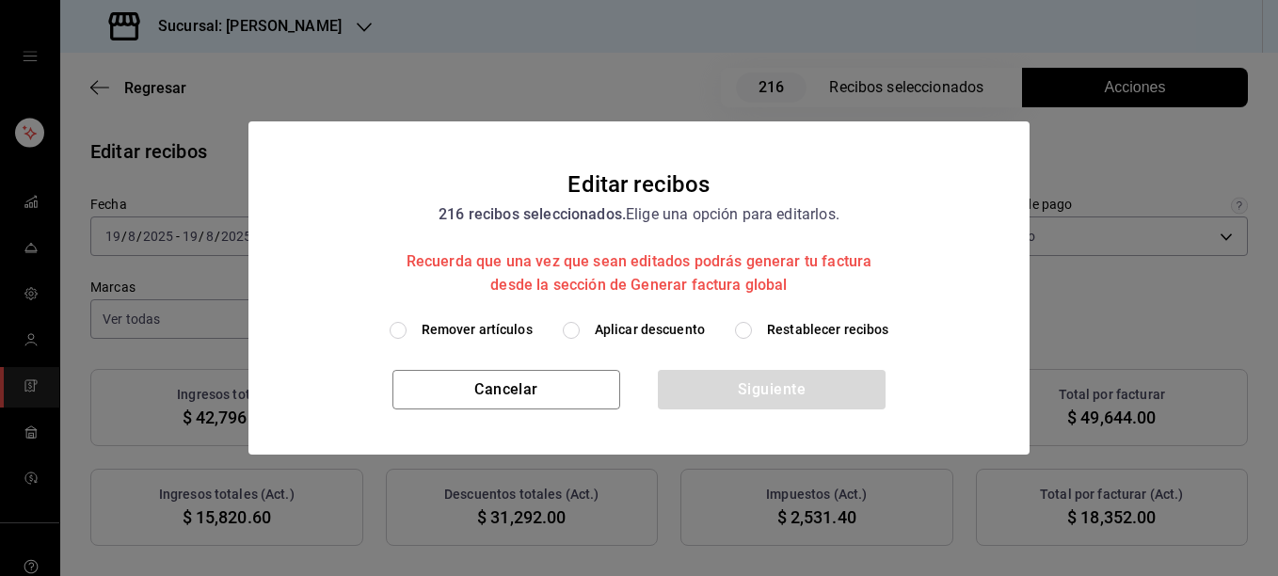
click at [773, 333] on span "Restablecer recibos" at bounding box center [828, 330] width 122 height 20
click at [752, 333] on input "Restablecer recibos" at bounding box center [743, 330] width 17 height 17
radio input "true"
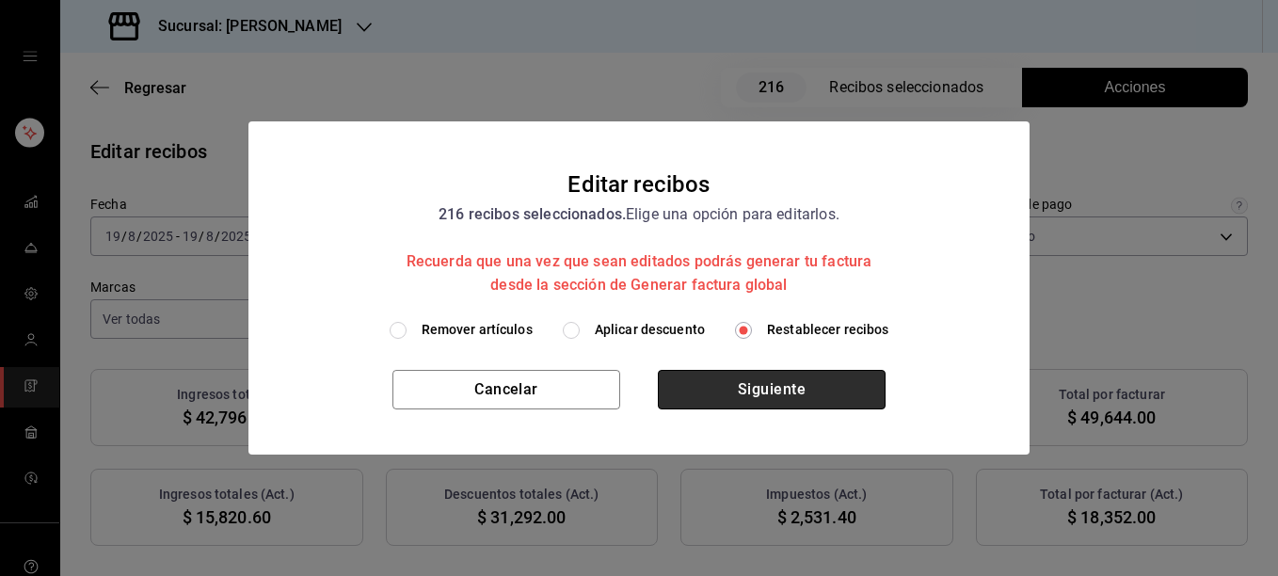
click at [749, 394] on button "Siguiente" at bounding box center [772, 390] width 228 height 40
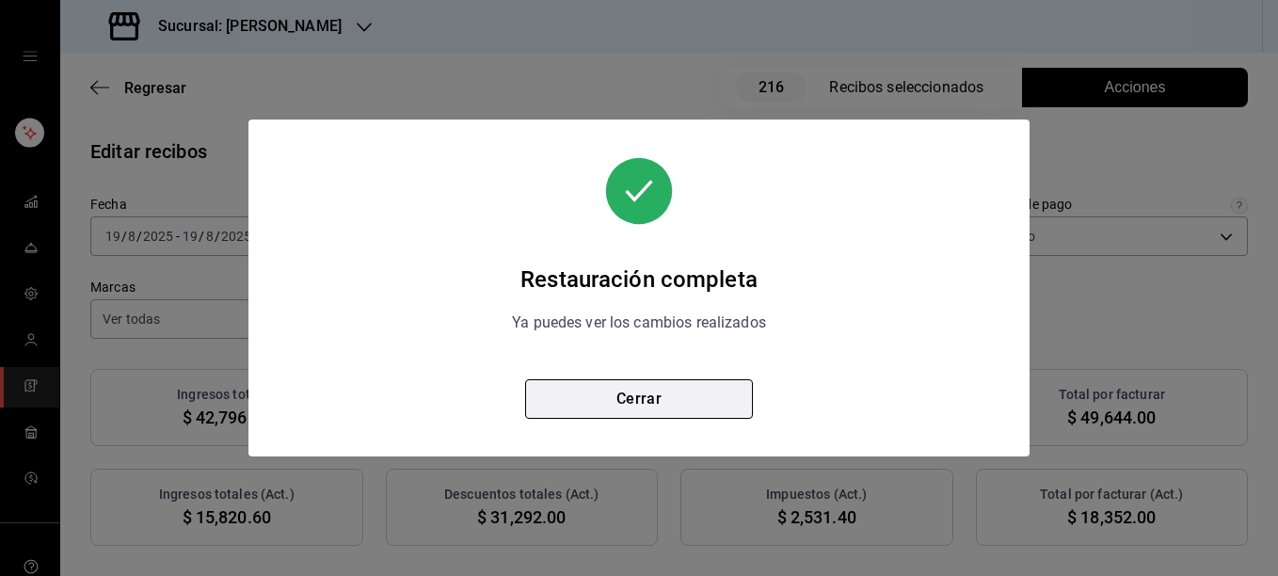
click at [664, 388] on button "Cerrar" at bounding box center [639, 399] width 228 height 40
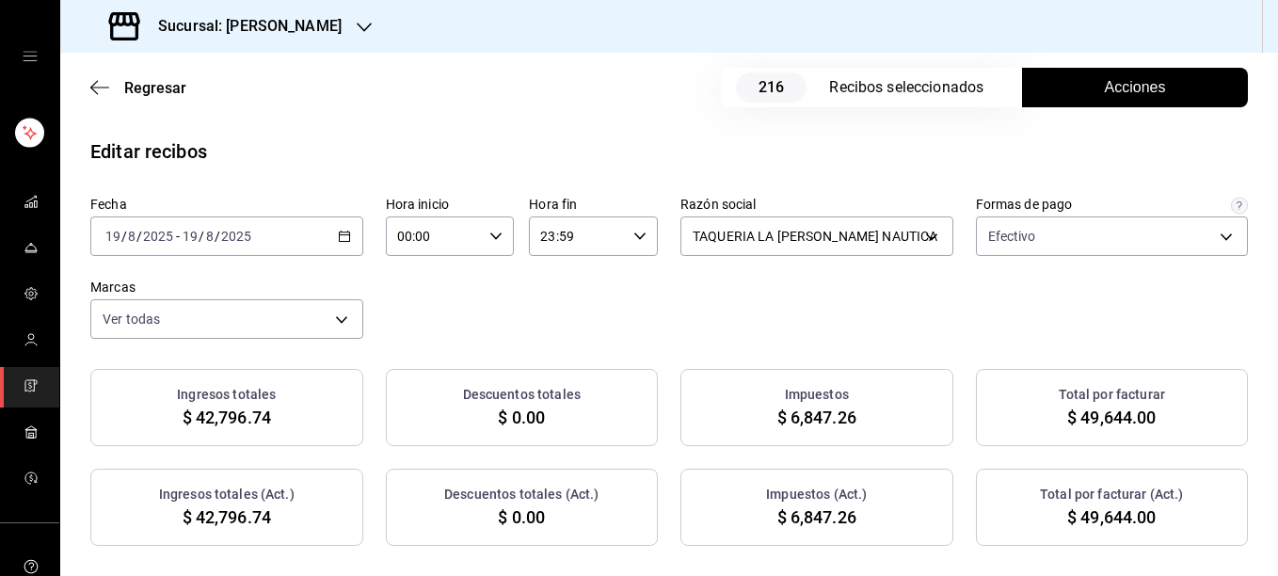
click at [1114, 86] on span "Acciones" at bounding box center [1135, 87] width 61 height 23
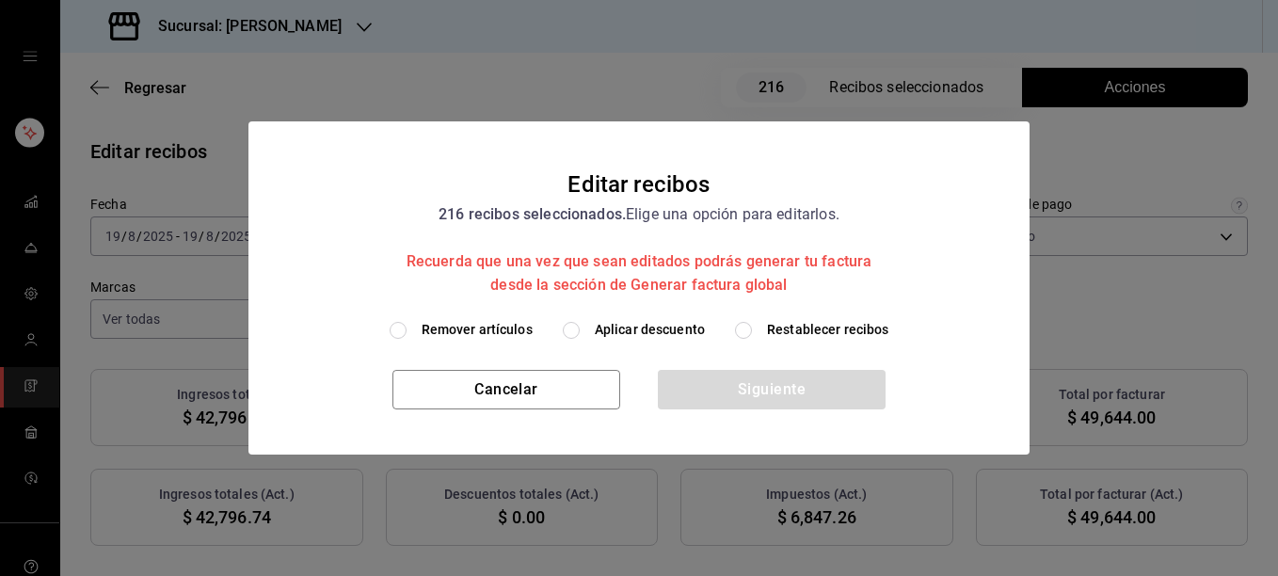
click at [483, 338] on span "Remover artículos" at bounding box center [477, 330] width 111 height 20
click at [407, 338] on input "Remover artículos" at bounding box center [398, 330] width 17 height 17
radio input "true"
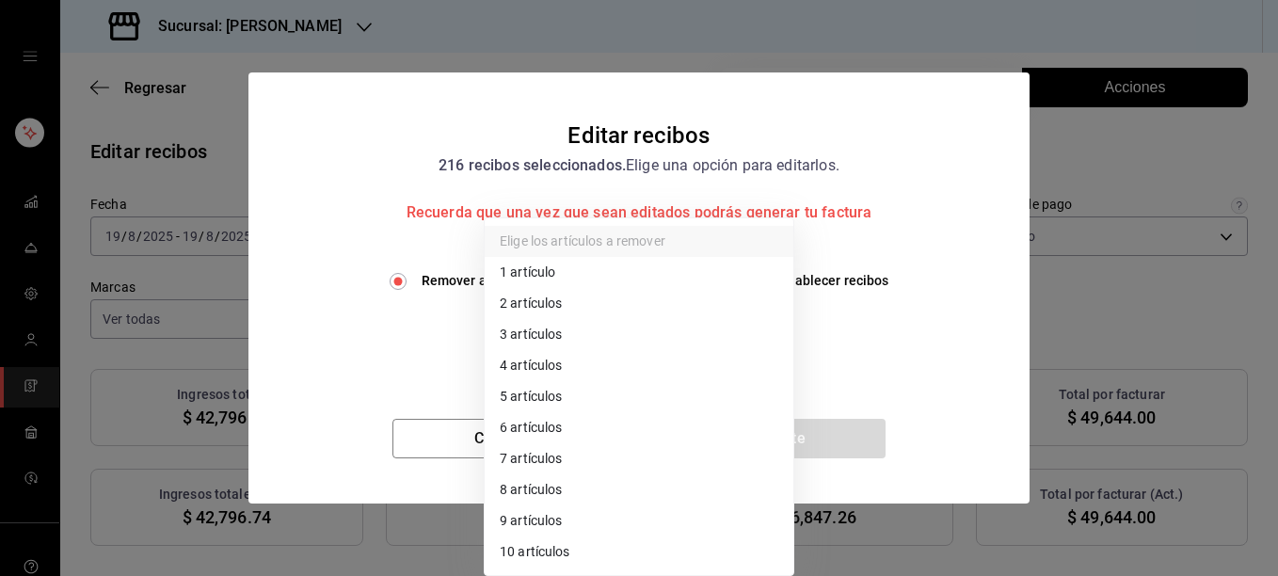
click at [558, 340] on body "Sucursal: [PERSON_NAME] Regresar 216 Recibos seleccionados Acciones Editar reci…" at bounding box center [639, 288] width 1278 height 576
click at [553, 334] on li "3 artículos" at bounding box center [639, 334] width 309 height 31
type input "3"
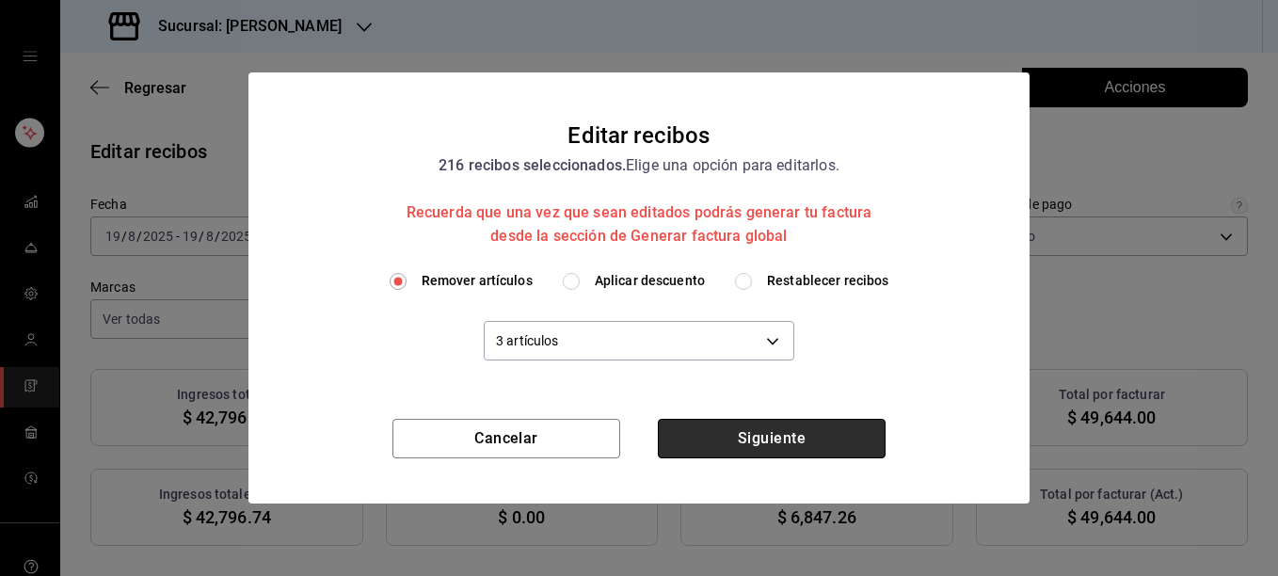
click at [784, 430] on button "Siguiente" at bounding box center [772, 439] width 228 height 40
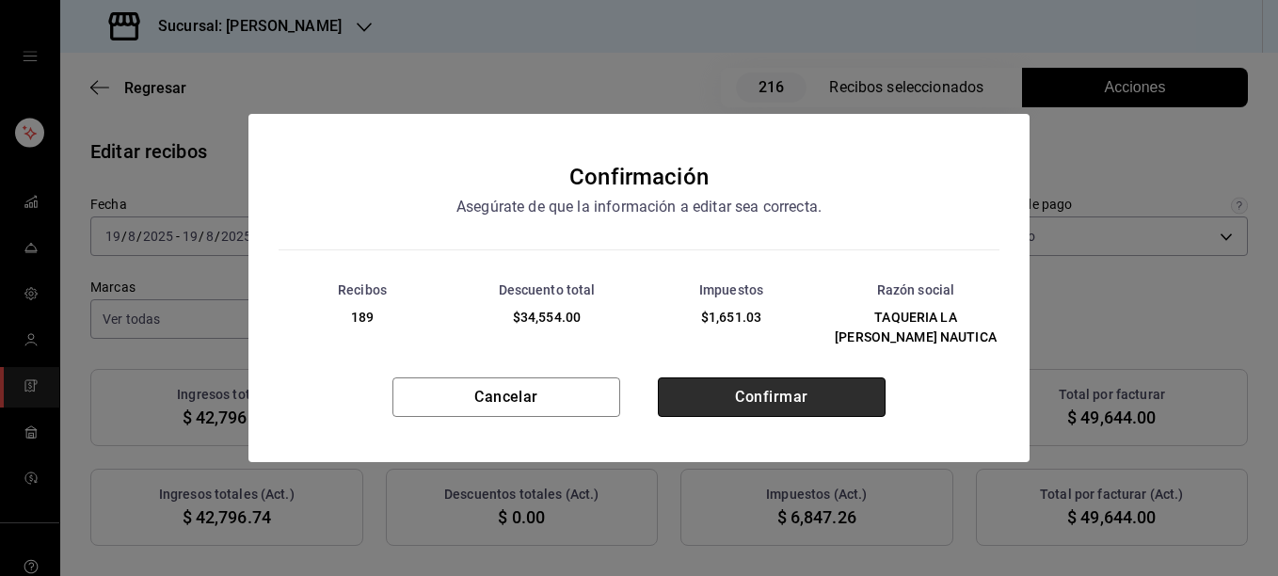
click at [776, 383] on button "Confirmar" at bounding box center [772, 397] width 228 height 40
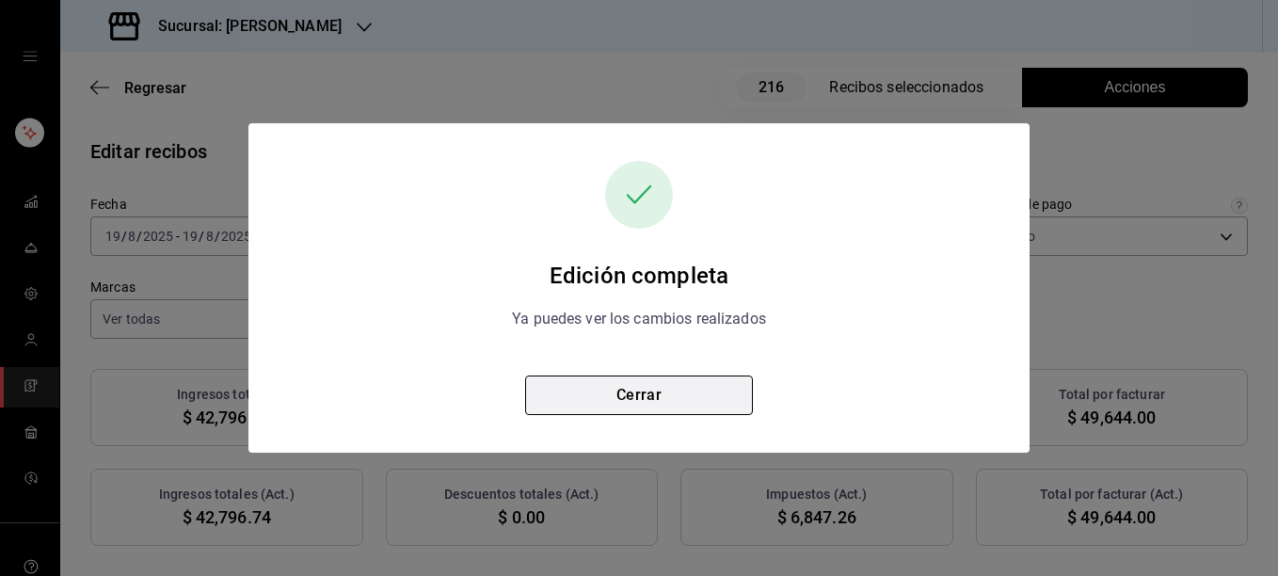
click at [634, 411] on button "Cerrar" at bounding box center [639, 395] width 228 height 40
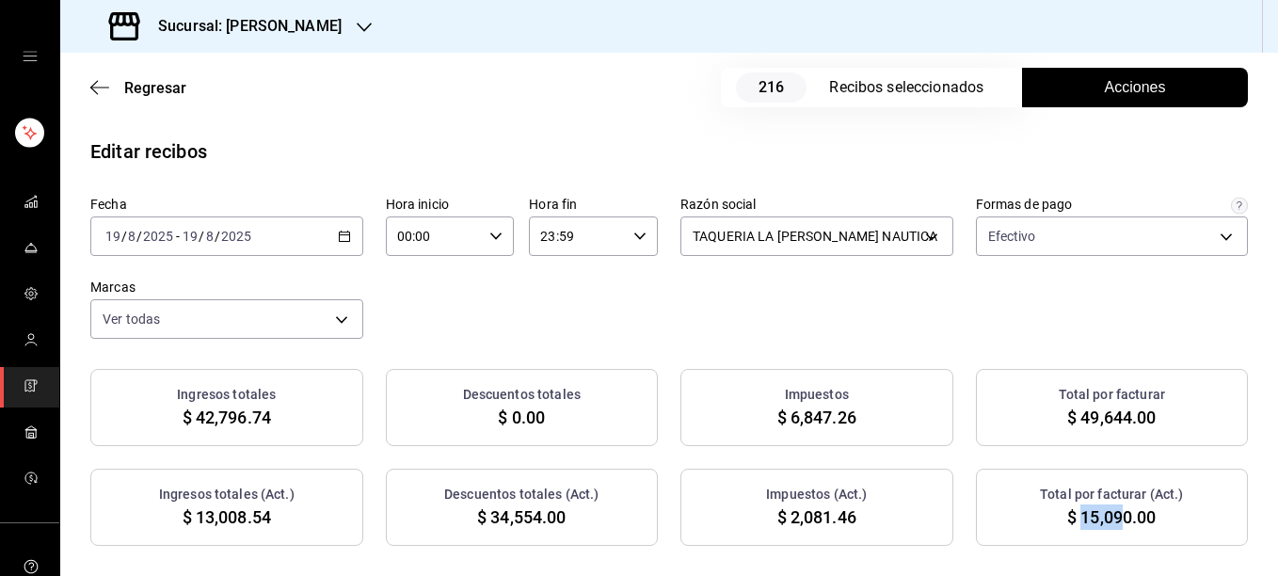
drag, startPoint x: 1066, startPoint y: 514, endPoint x: 1108, endPoint y: 511, distance: 42.4
click at [1108, 511] on span "$ 15,090.00" at bounding box center [1111, 516] width 88 height 25
drag, startPoint x: 1108, startPoint y: 511, endPoint x: 1177, endPoint y: 516, distance: 68.9
click at [1177, 516] on div "Total por facturar (Act.) $ 15,090.00" at bounding box center [1112, 507] width 273 height 77
drag, startPoint x: 1156, startPoint y: 519, endPoint x: 1067, endPoint y: 514, distance: 88.6
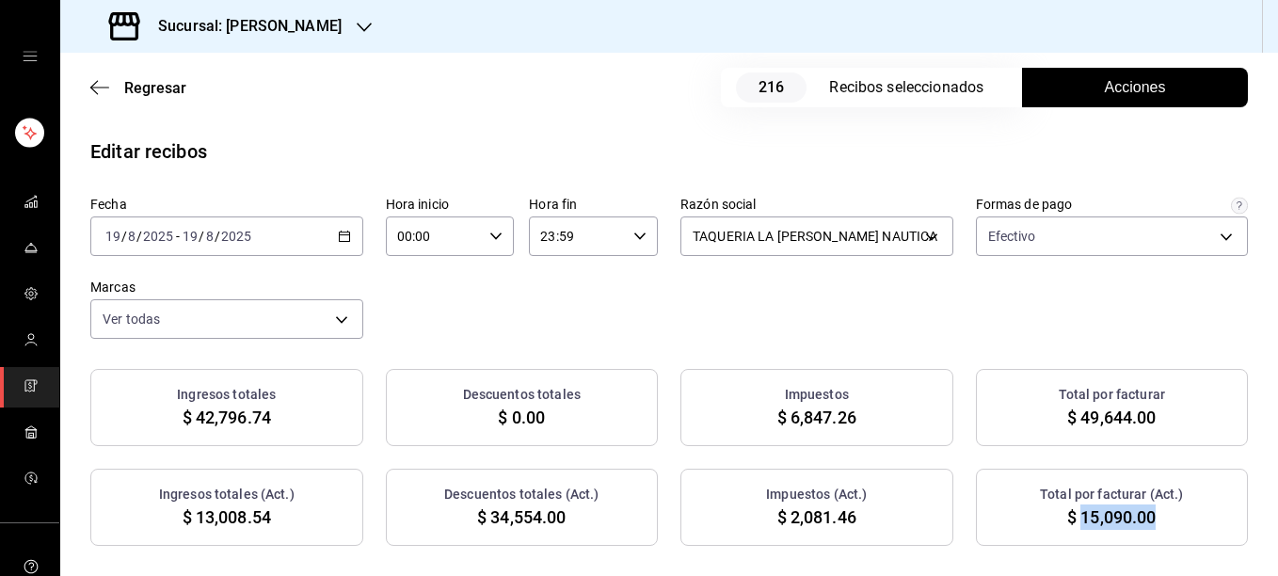
click at [1067, 514] on div "Total por facturar (Act.) $ 15,090.00" at bounding box center [1112, 507] width 273 height 77
copy span "15,090.00"
click at [357, 24] on icon "button" at bounding box center [364, 27] width 15 height 9
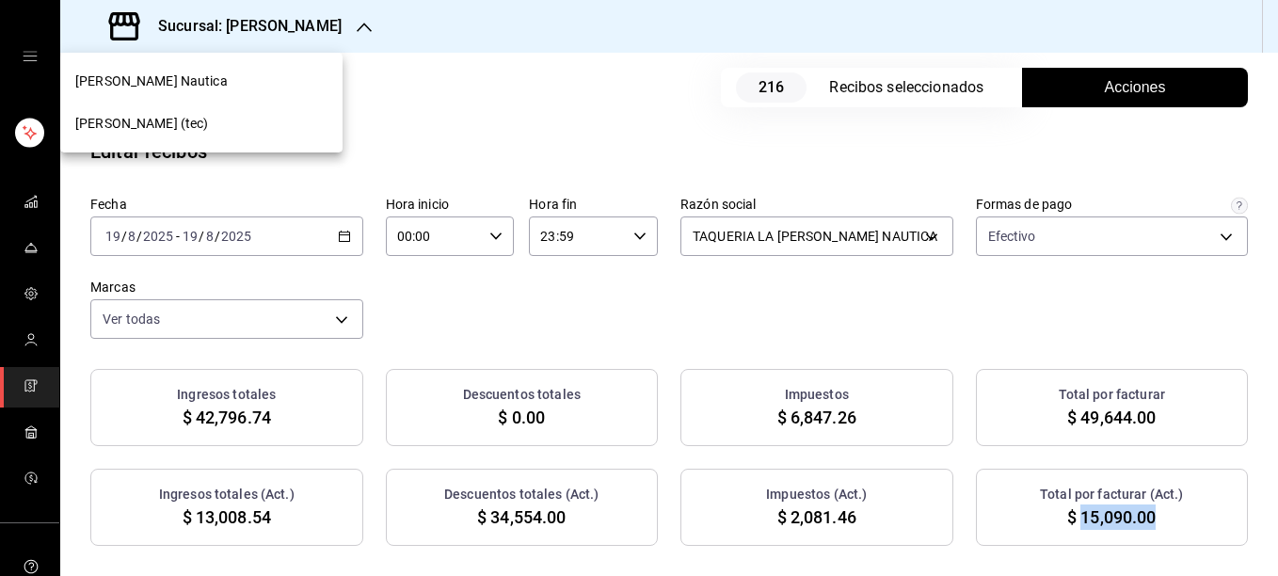
click at [162, 127] on span "[PERSON_NAME] (tec)" at bounding box center [142, 124] width 134 height 20
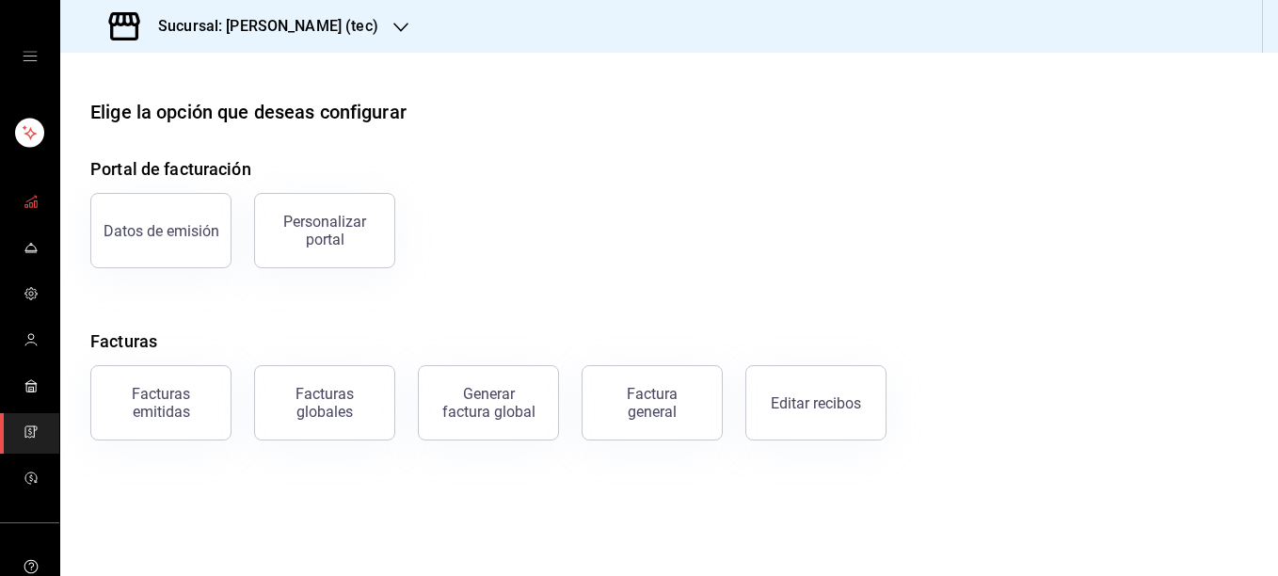
click at [25, 205] on rect "mailbox folders" at bounding box center [26, 206] width 3 height 3
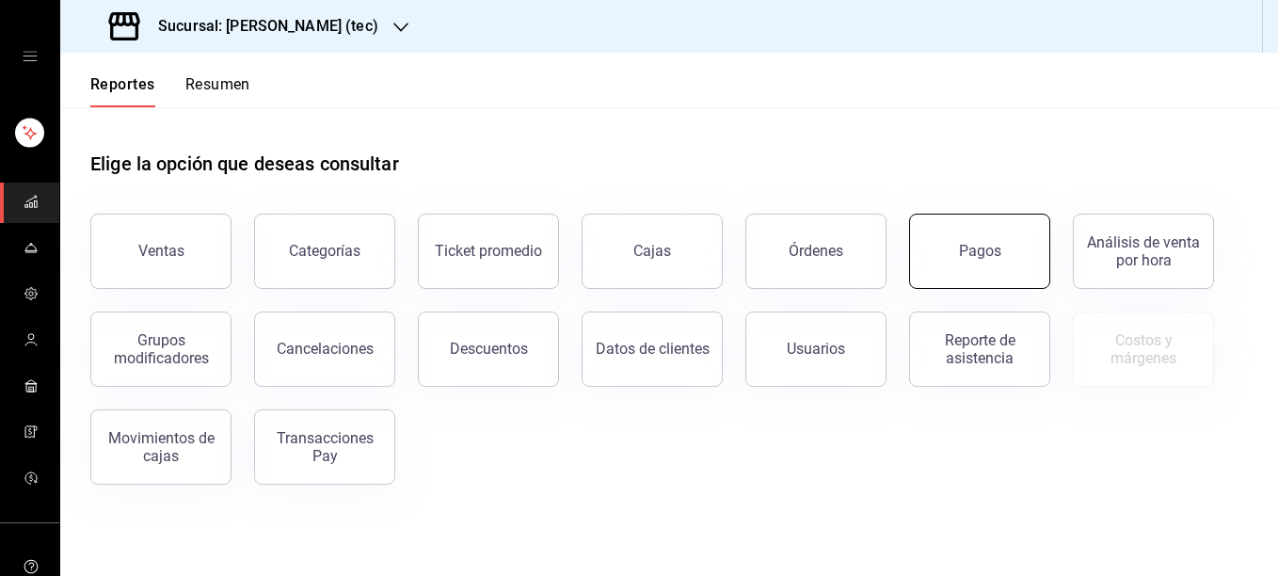
click at [1013, 260] on button "Pagos" at bounding box center [979, 251] width 141 height 75
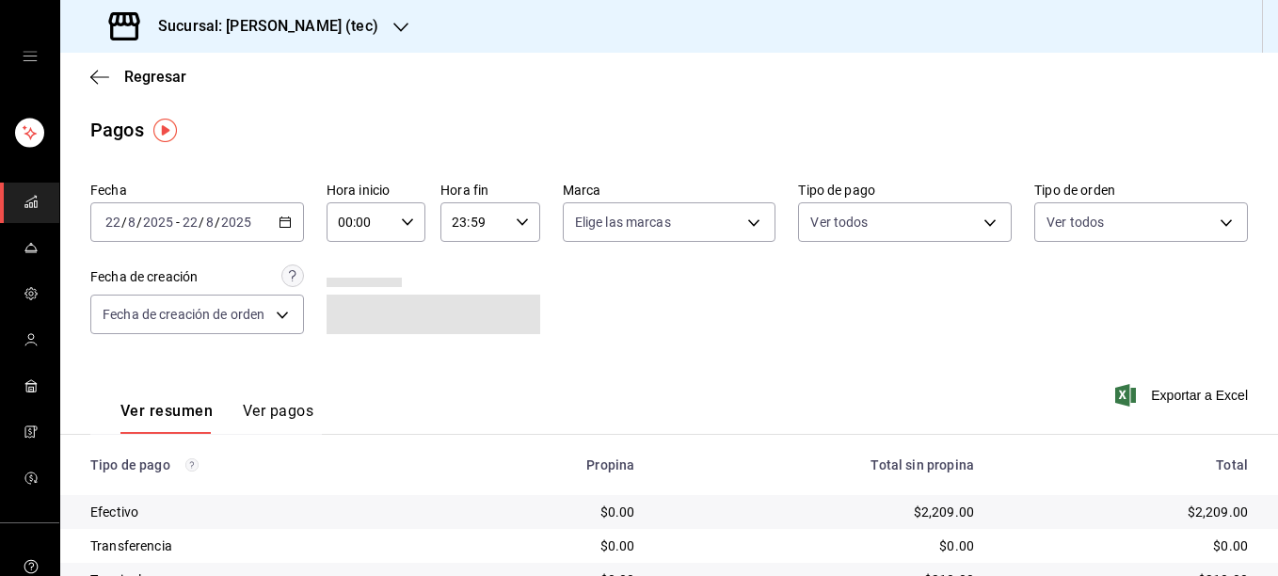
click at [285, 224] on icon "button" at bounding box center [285, 221] width 13 height 13
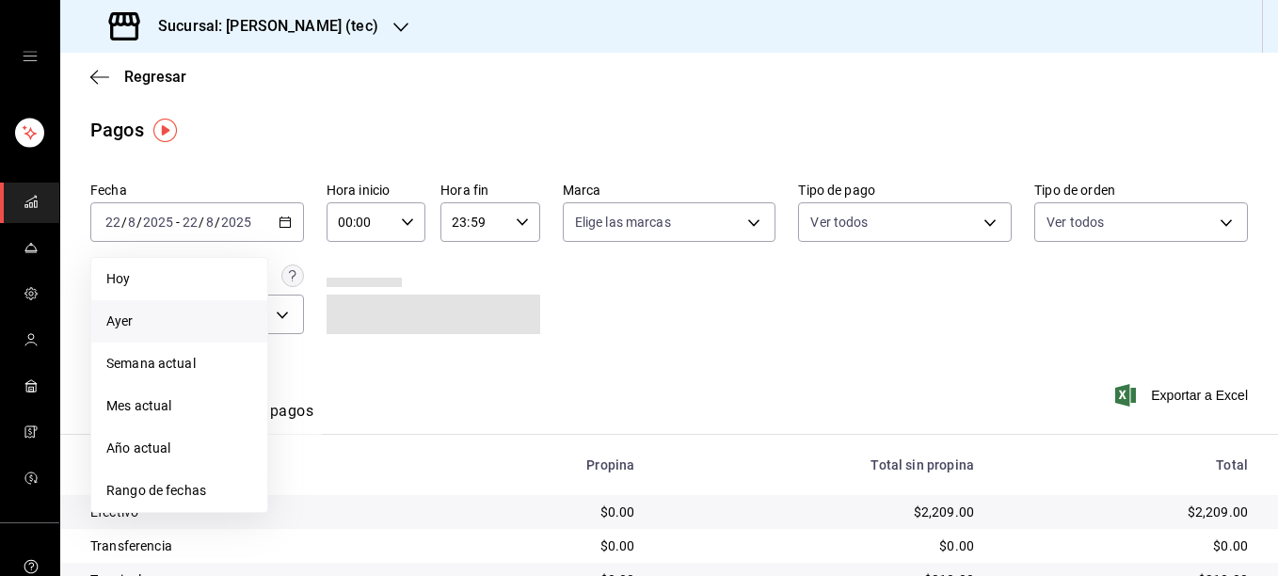
click at [149, 311] on span "Ayer" at bounding box center [179, 321] width 146 height 20
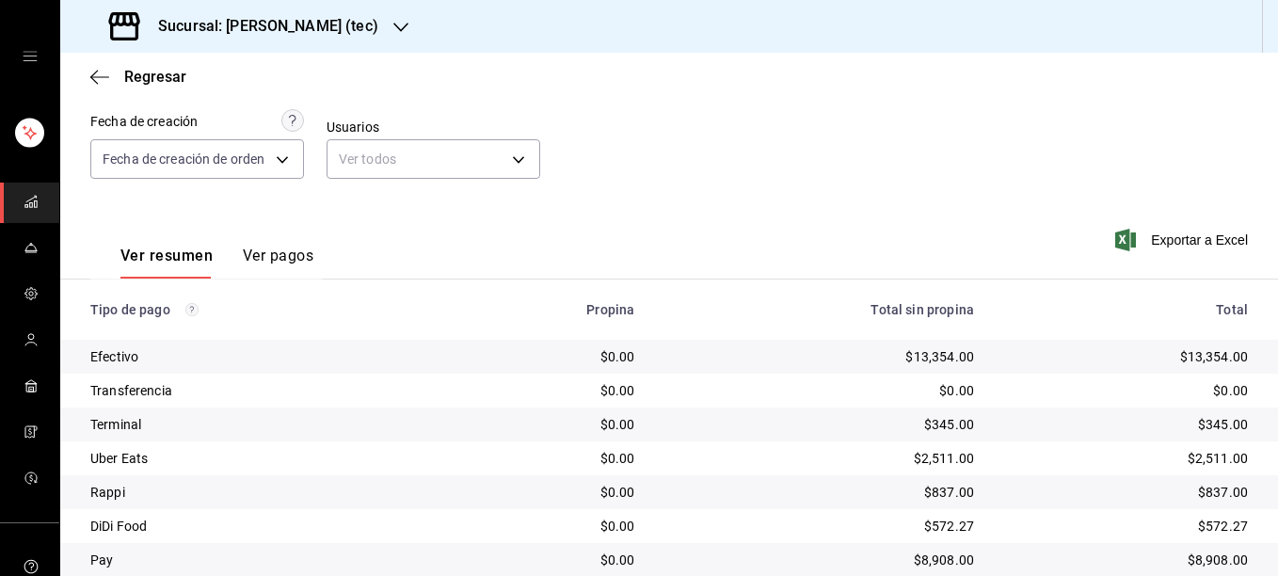
scroll to position [221, 0]
